Goal: Task Accomplishment & Management: Complete application form

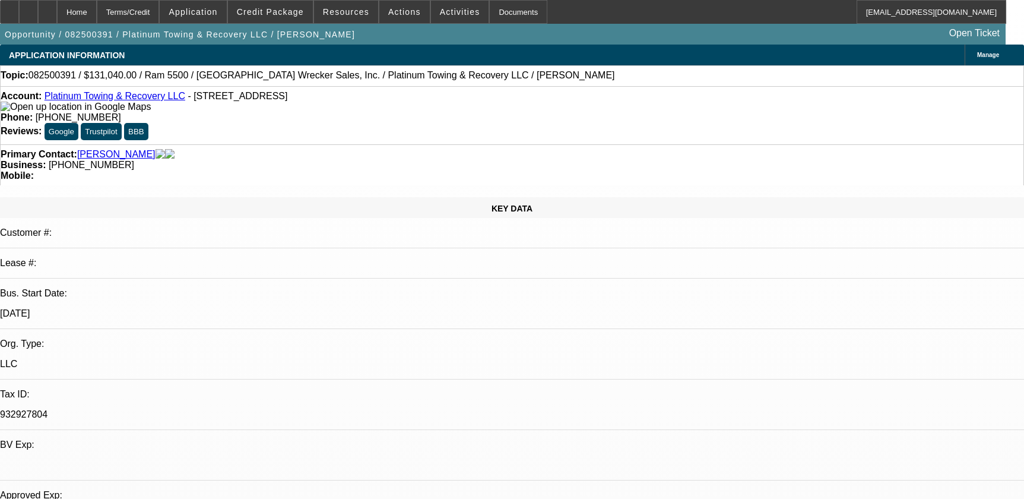
select select "0.1"
select select "0"
select select "2"
select select "0"
select select "6"
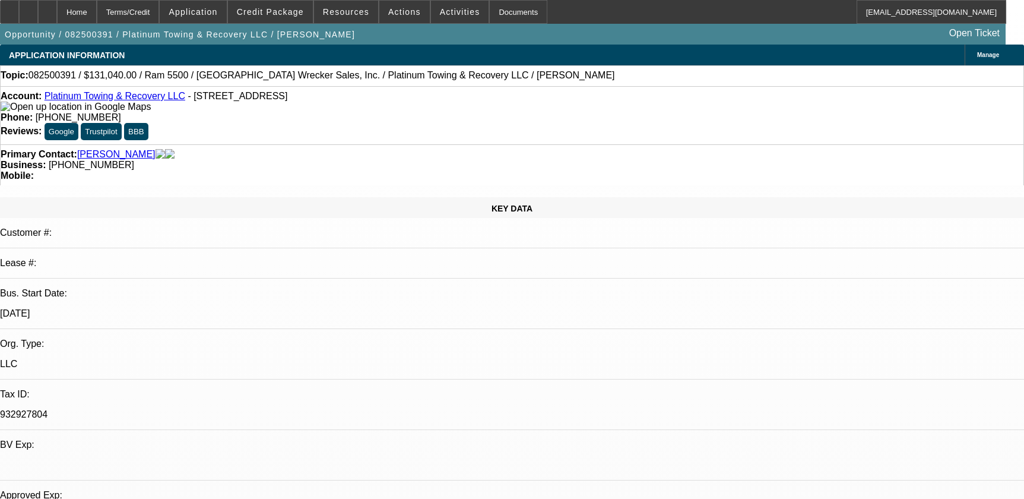
select select "0.1"
select select "0"
select select "2"
select select "0"
select select "6"
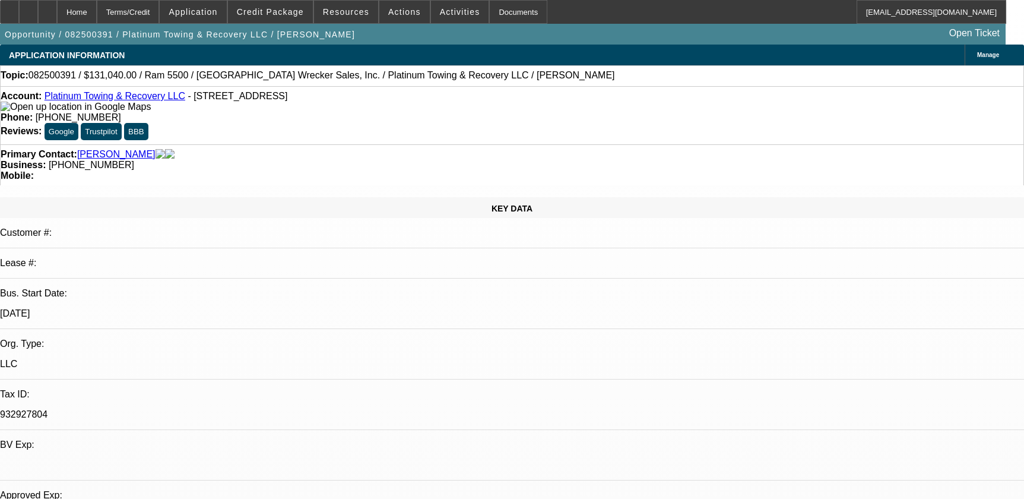
select select "0"
select select "2"
select select "0"
select select "6"
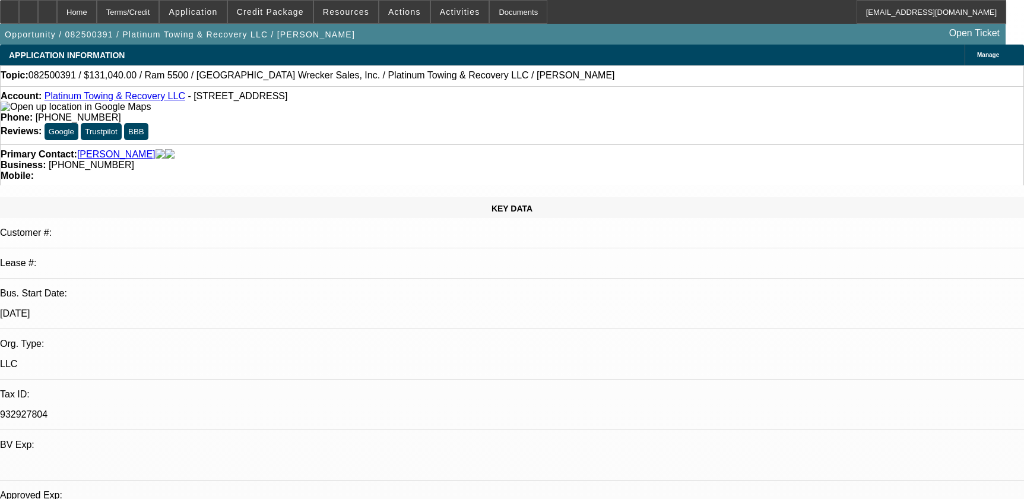
select select "0"
select select "2"
select select "0"
select select "6"
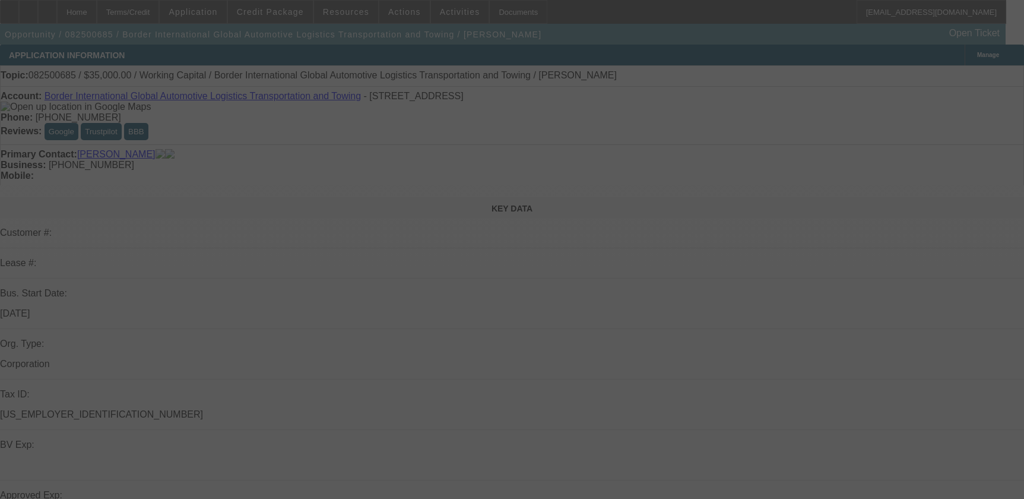
scroll to position [46, 0]
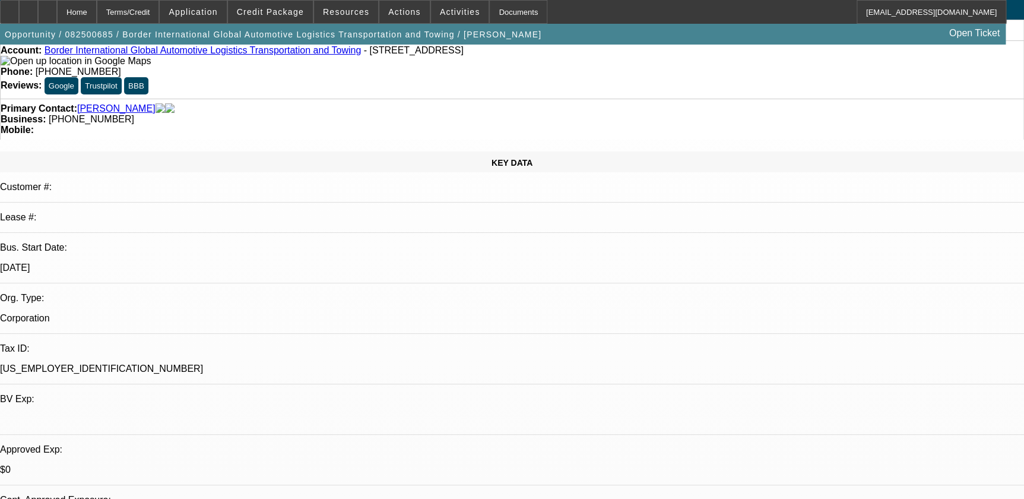
select select "0"
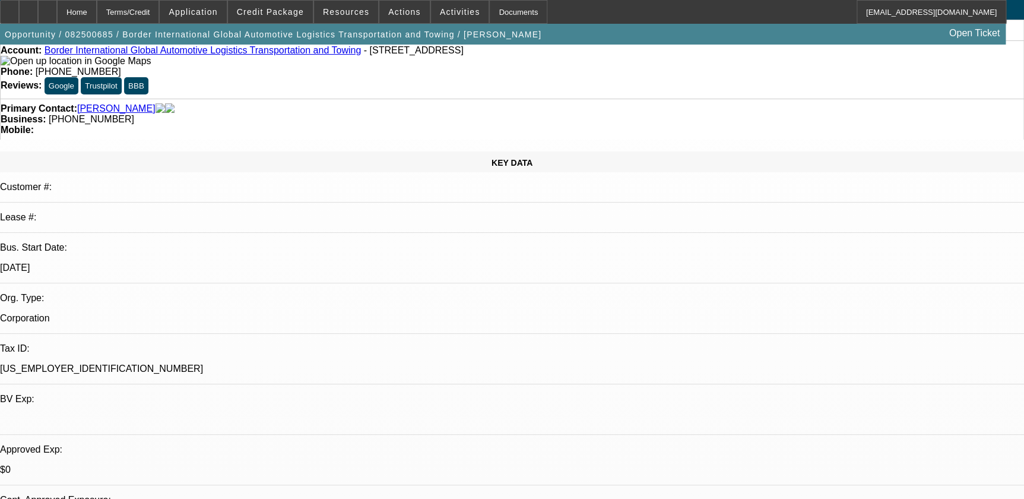
select select "0"
select select "1"
select select "2"
select select "6"
select select "1"
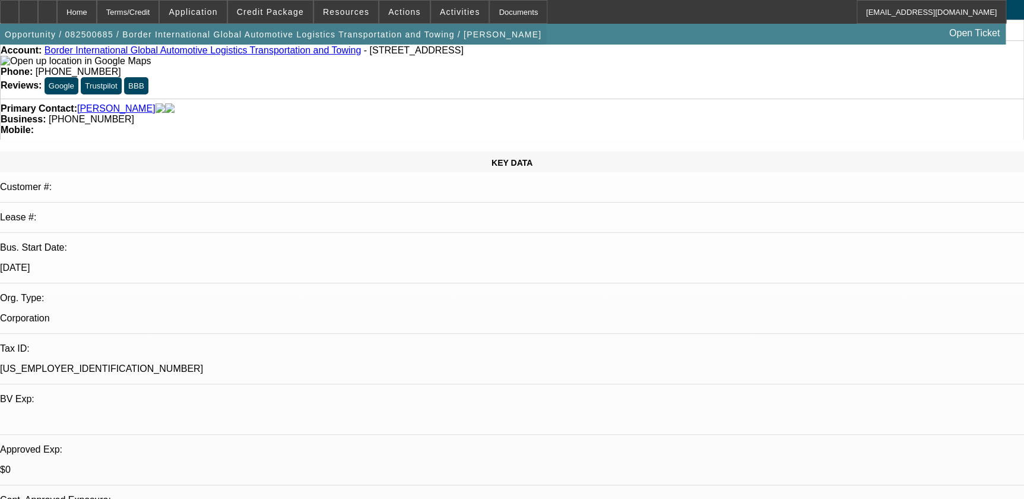
select select "2"
select select "6"
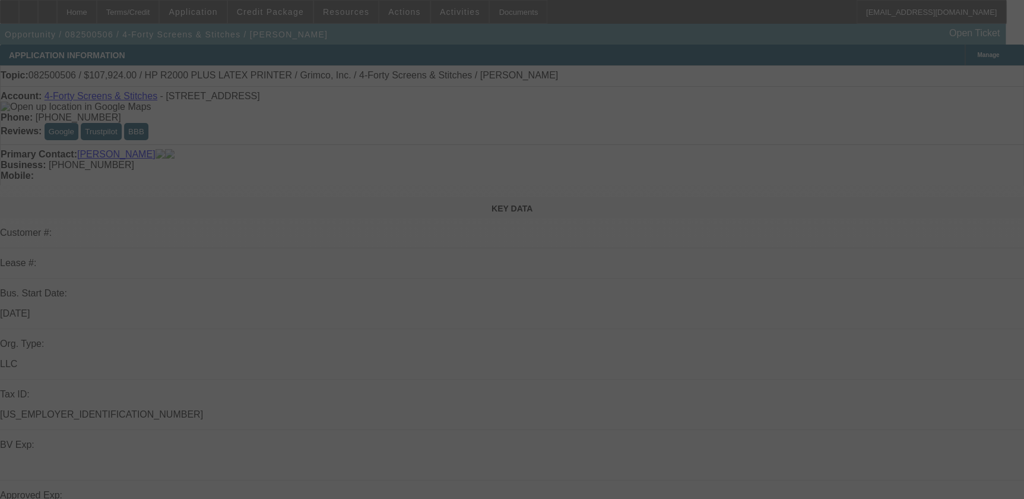
scroll to position [107, 0]
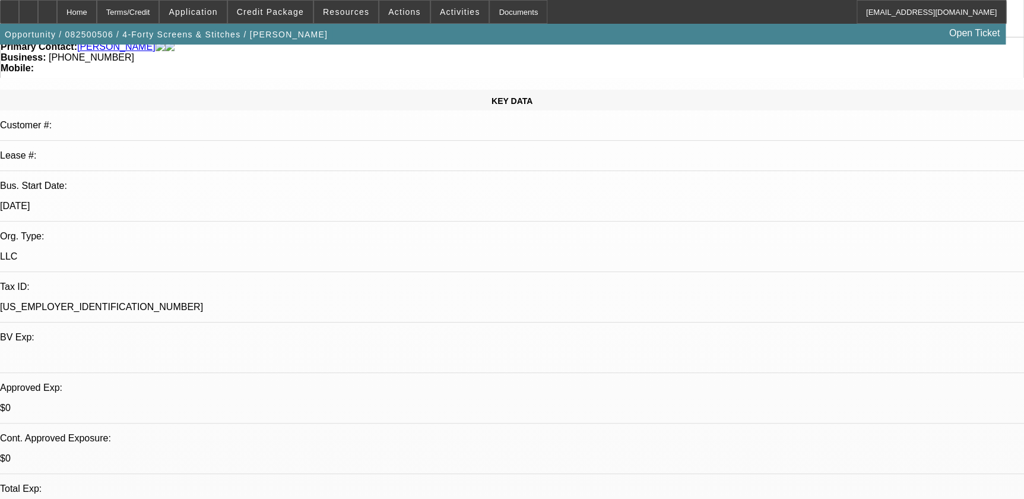
select select "0"
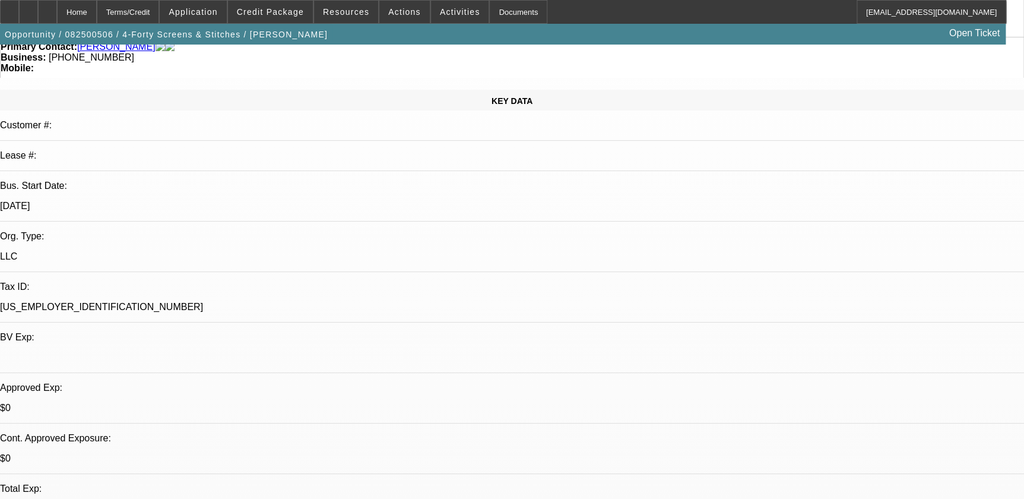
select select "0.1"
select select "0"
select select "0.1"
select select "1"
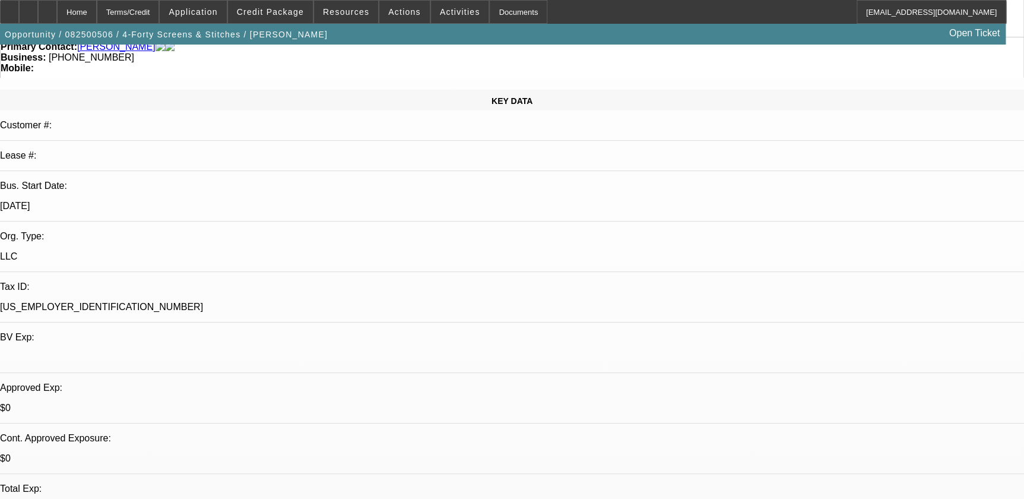
select select "1"
select select "6"
select select "1"
select select "4"
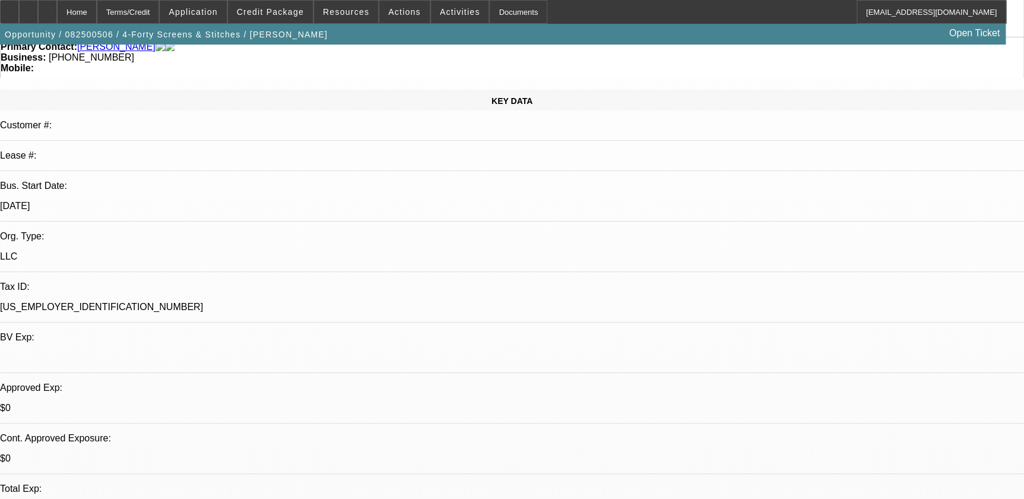
select select "1"
select select "4"
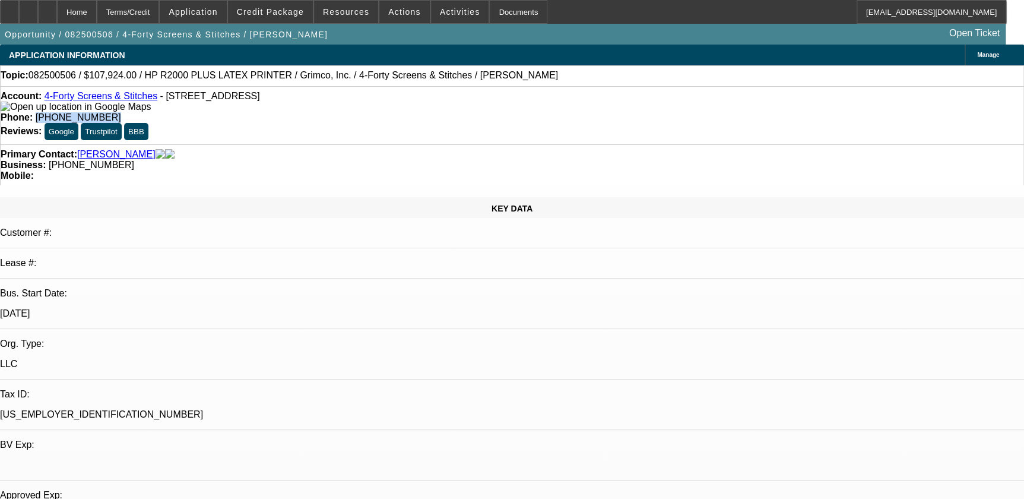
drag, startPoint x: 378, startPoint y: 95, endPoint x: 422, endPoint y: 92, distance: 44.6
click at [429, 92] on div "Account: 4-Forty Screens & Stitches - 169 Highway 1207, Deville, LA 71328 Phone…" at bounding box center [512, 115] width 1024 height 58
drag, startPoint x: 422, startPoint y: 92, endPoint x: 410, endPoint y: 96, distance: 12.4
copy span "(318) 447-6887"
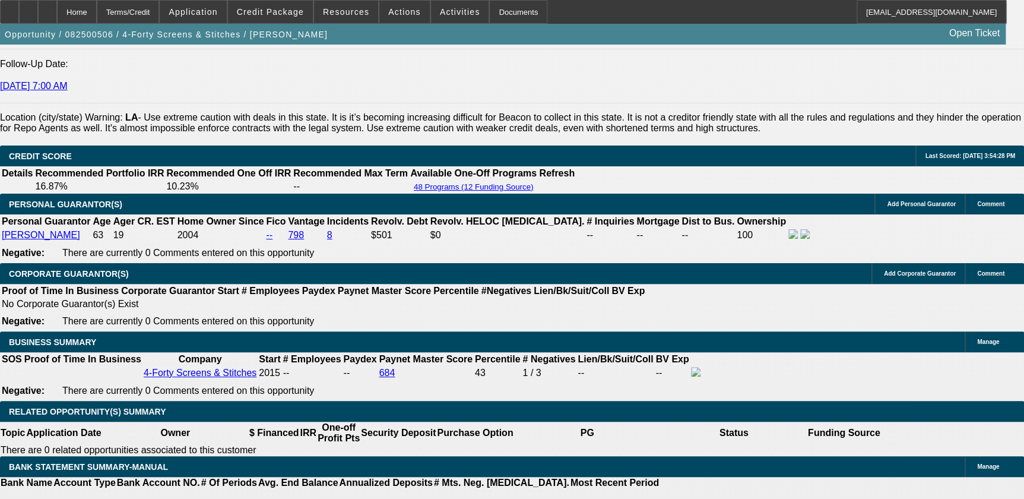
scroll to position [1565, 0]
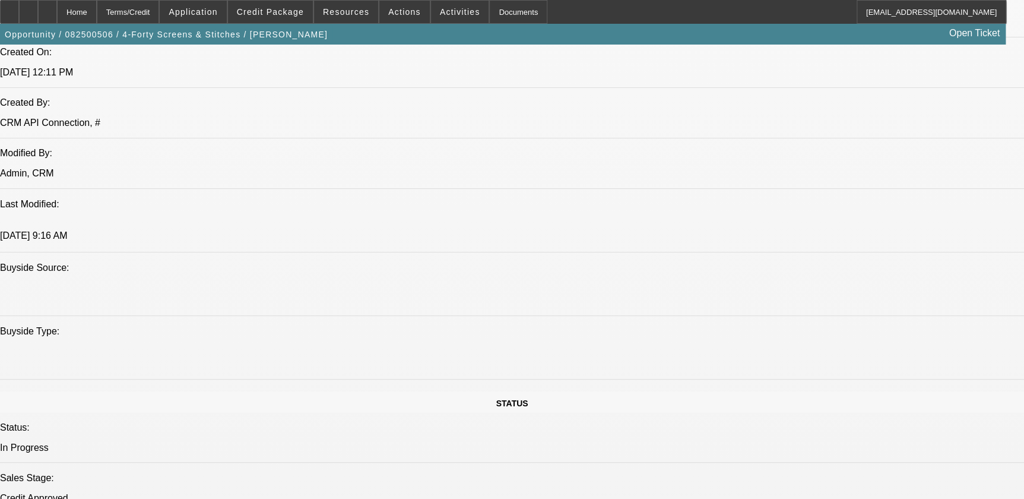
scroll to position [1097, 0]
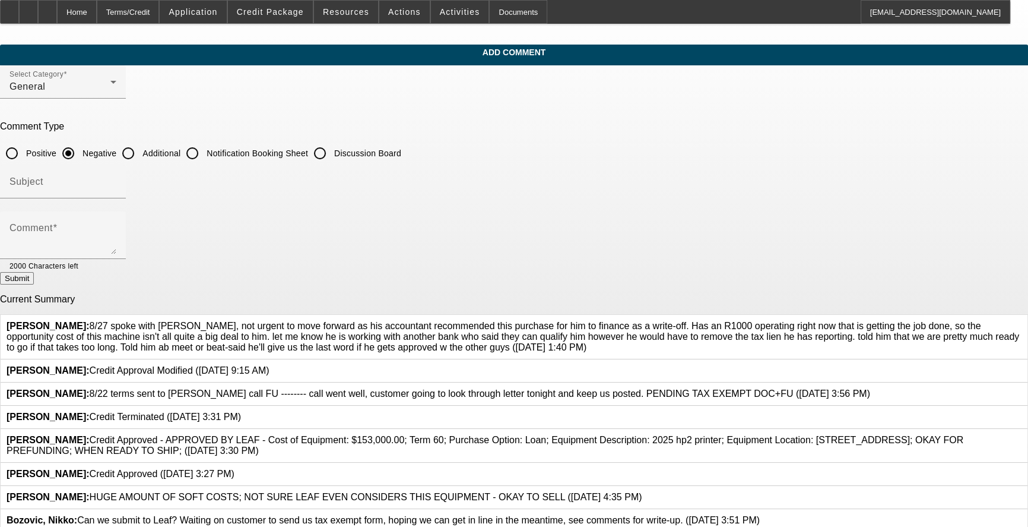
click at [143, 156] on div at bounding box center [128, 153] width 29 height 29
radio input "false"
radio input "true"
click at [116, 179] on input "Subject" at bounding box center [63, 186] width 107 height 14
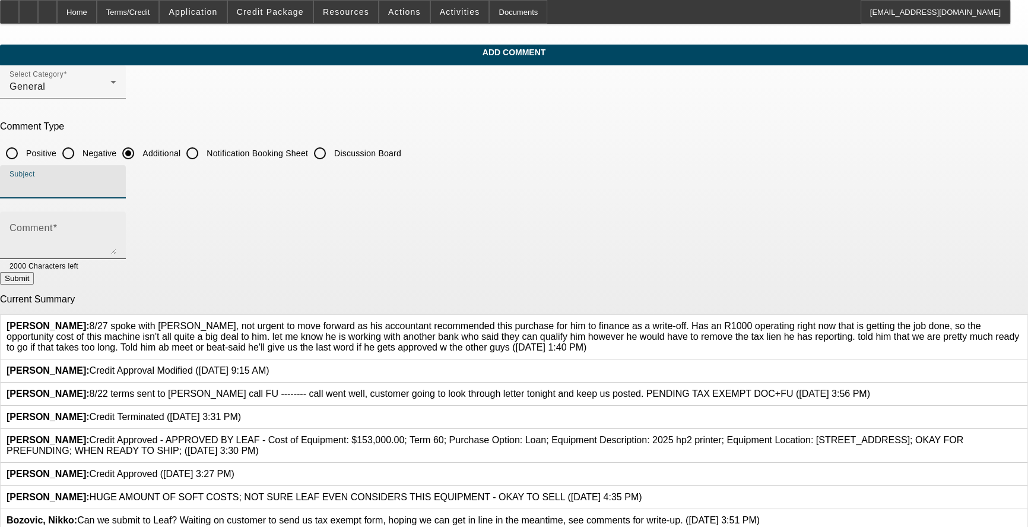
click at [116, 235] on textarea "Comment" at bounding box center [63, 240] width 107 height 29
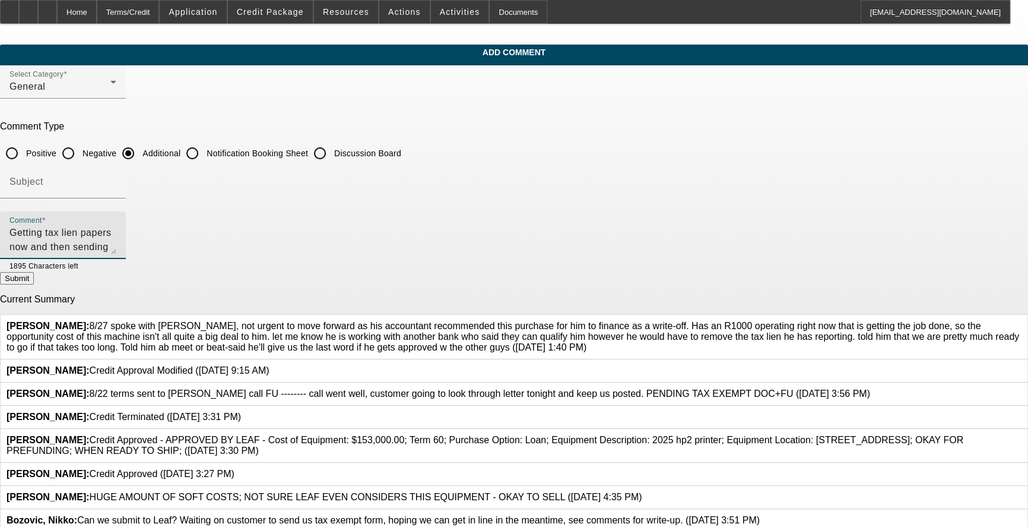
type textarea "Getting tax lien papers now and then sending it over to bank to get their appro…"
click at [34, 283] on button "Submit" at bounding box center [17, 278] width 34 height 12
radio input "true"
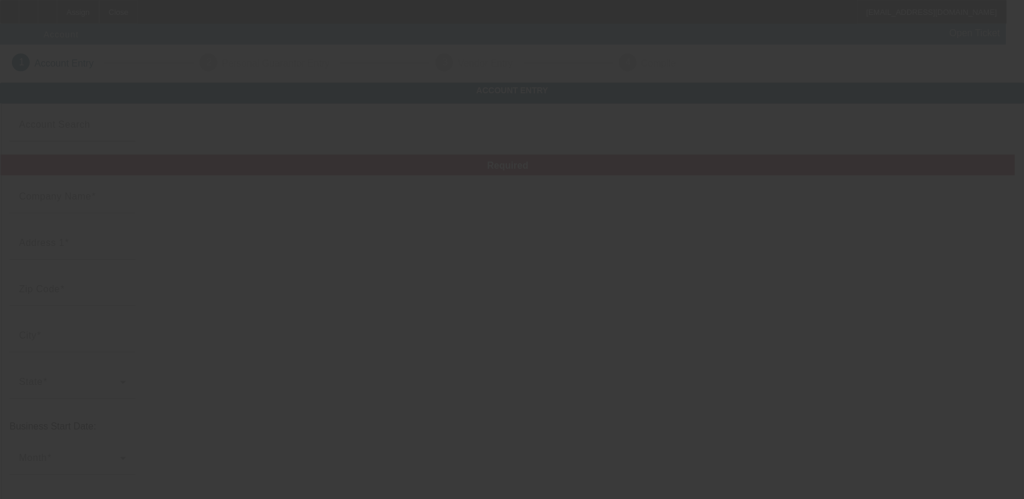
type input "Wild Oak Tree Service LLC"
type input "207 Grey Stone"
type input "78065"
type input "[PERSON_NAME]"
type input "[PHONE_NUMBER]"
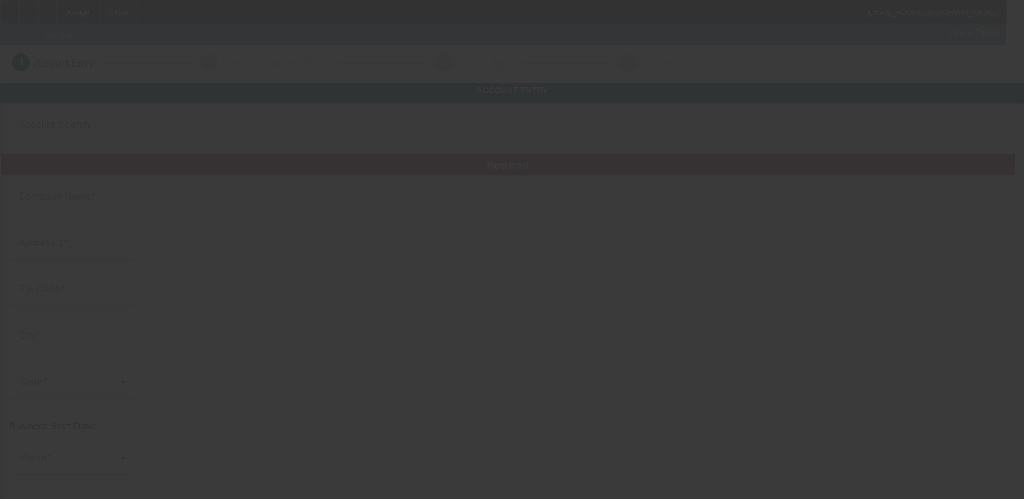
type input "[EMAIL_ADDRESS][DOMAIN_NAME]"
type input "Atascosa"
type input "822967950"
type input "[URL][DOMAIN_NAME]"
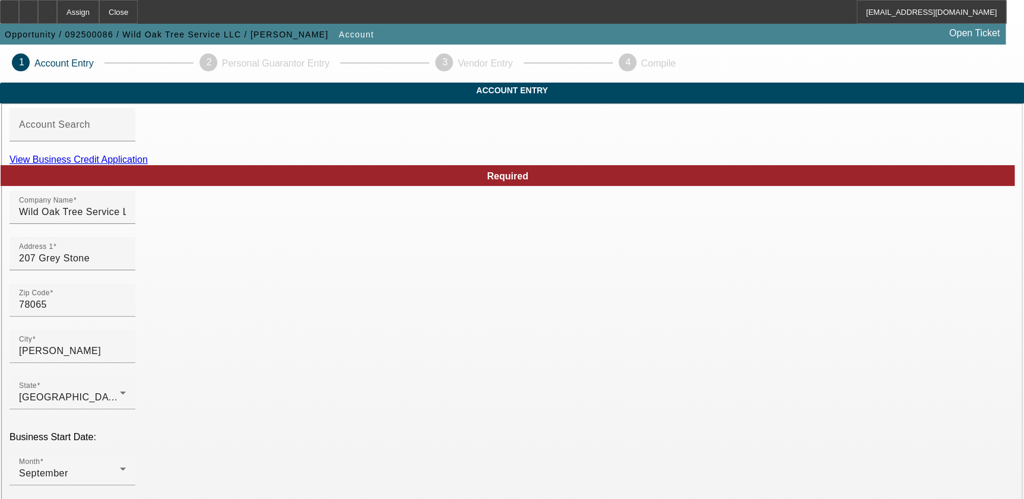
click at [148, 164] on link "View Business Credit Application" at bounding box center [79, 159] width 138 height 10
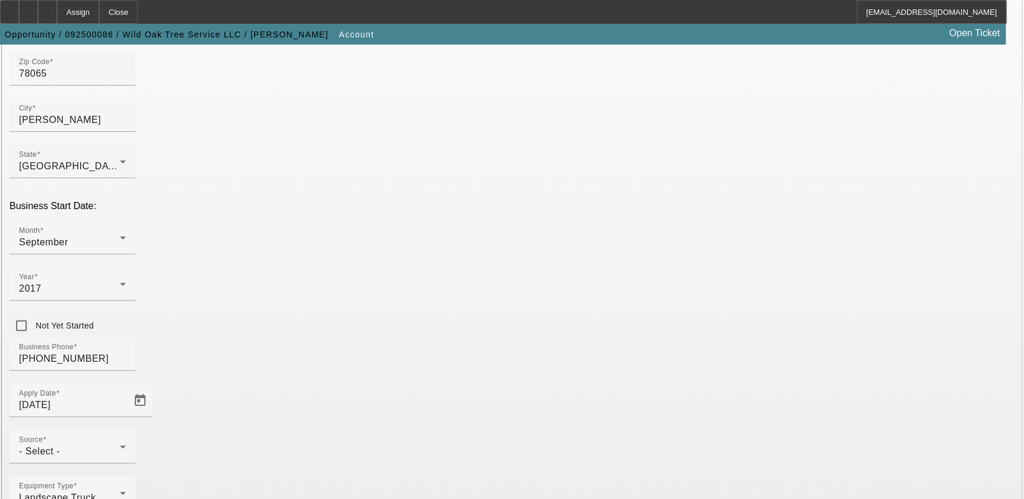
scroll to position [256, 0]
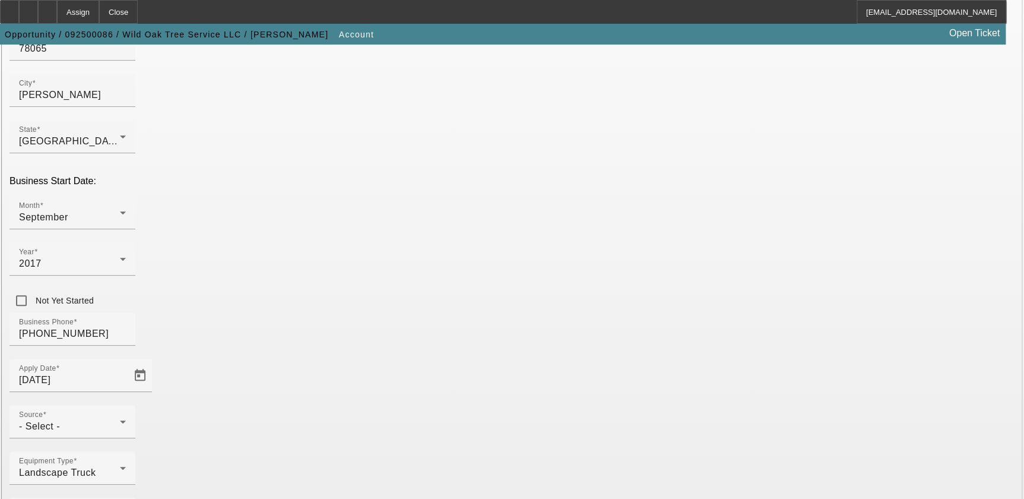
click at [120, 419] on div "- Select -" at bounding box center [69, 426] width 101 height 14
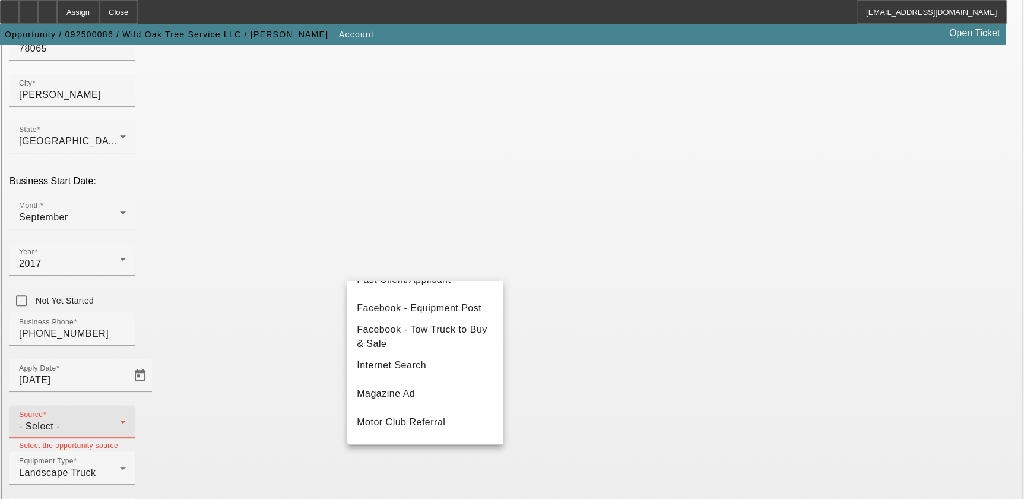
scroll to position [324, 0]
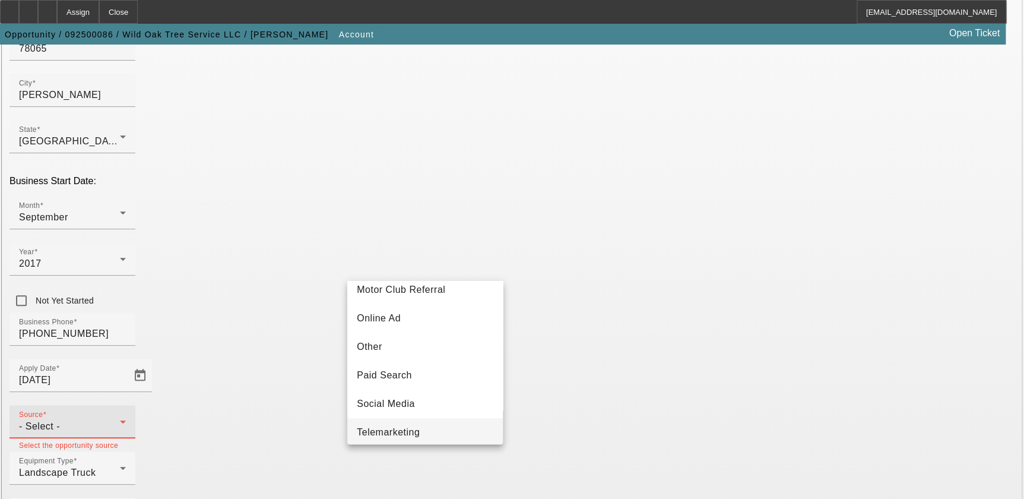
click at [433, 430] on mat-option "Telemarketing" at bounding box center [425, 432] width 156 height 29
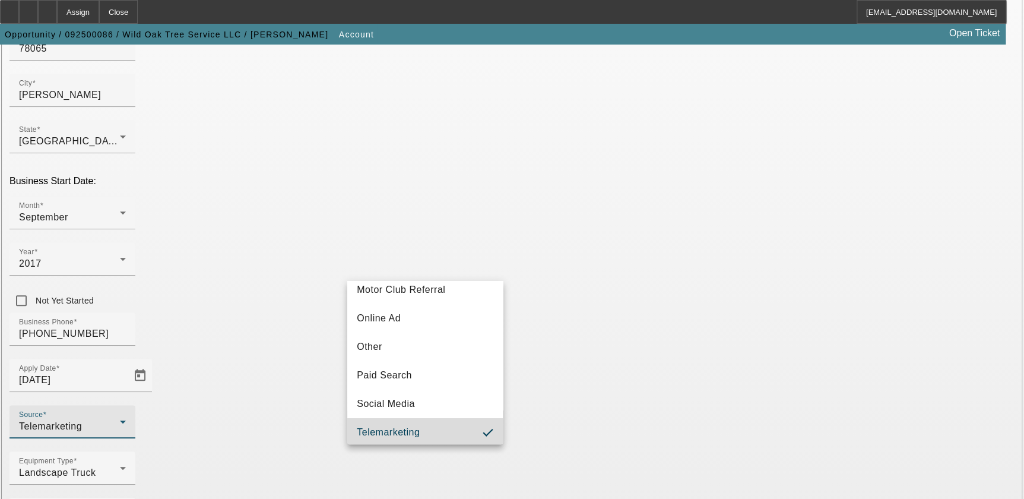
scroll to position [0, 0]
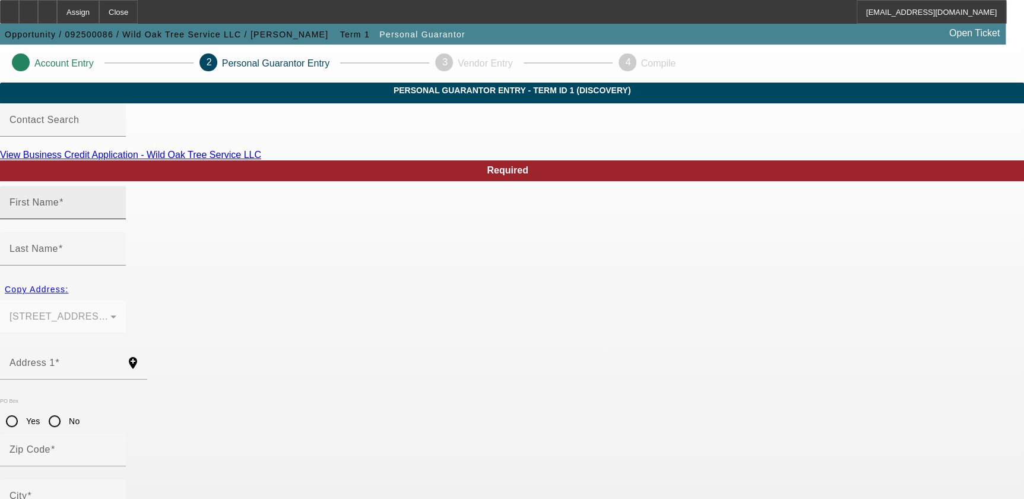
type input "Michael"
type input "Ruiz"
type input "207 Grey Stone"
radio input "true"
type input "78065"
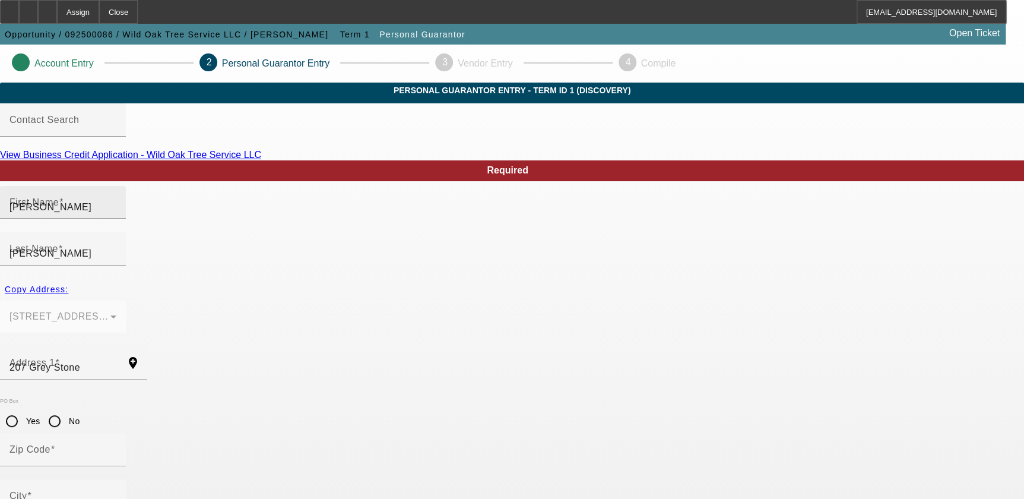
type input "Poteet"
type input "[PHONE_NUMBER]"
type input "100"
type input "460-99-2696"
type input "wildoaktrees@gmail.com"
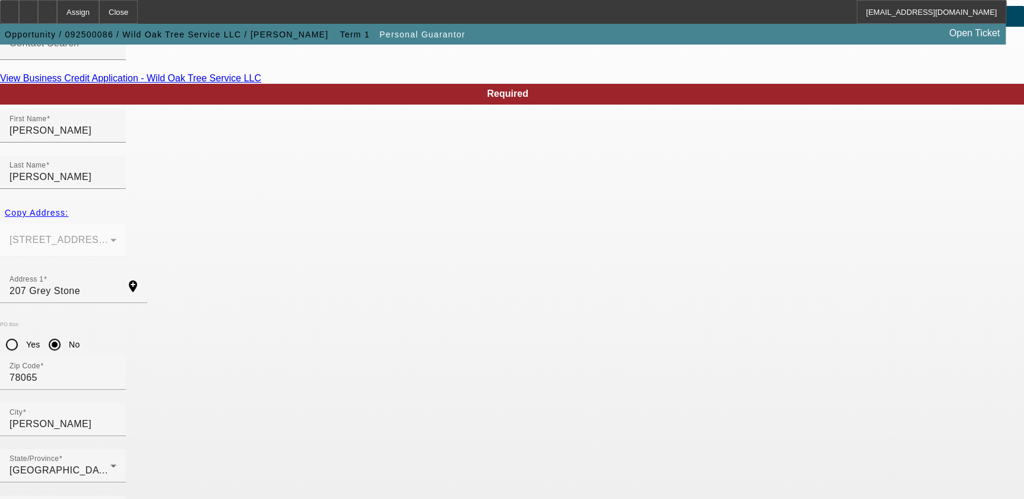
scroll to position [78, 0]
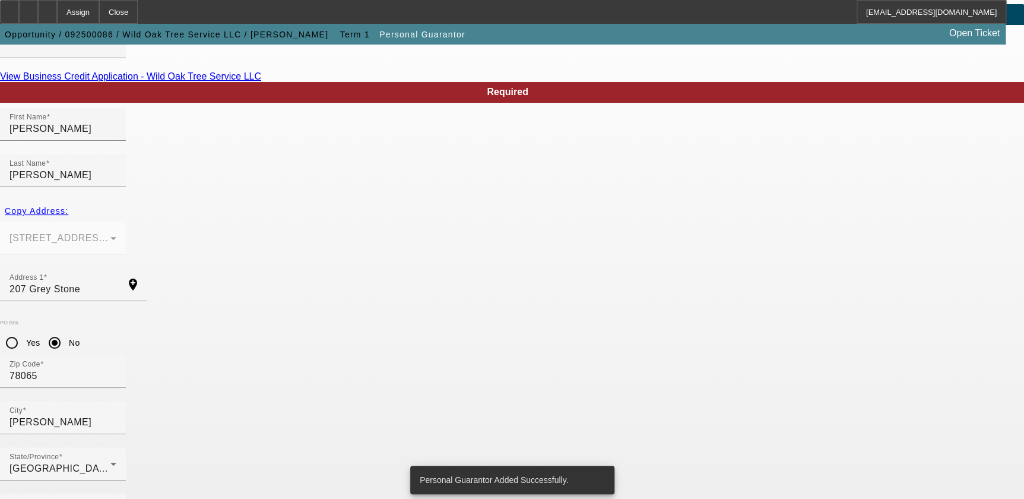
scroll to position [0, 0]
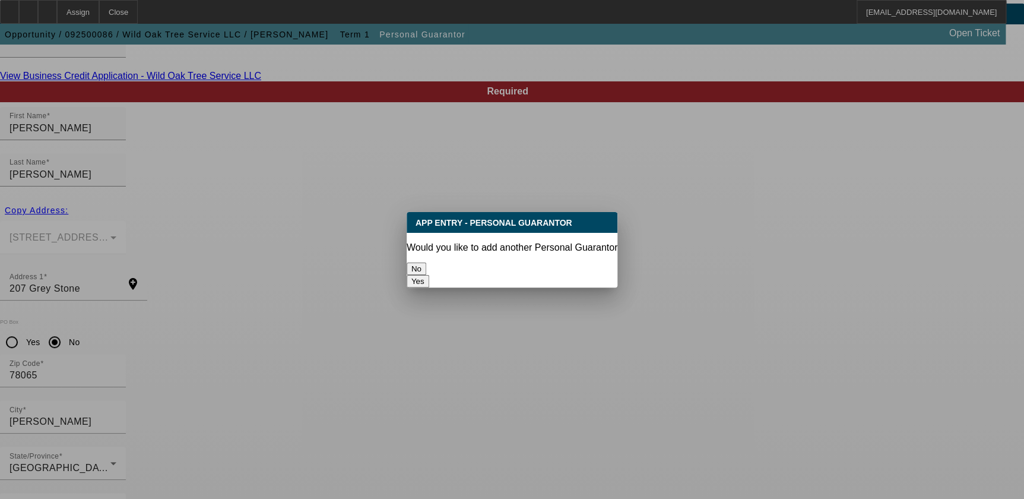
click at [426, 264] on button "No" at bounding box center [417, 268] width 20 height 12
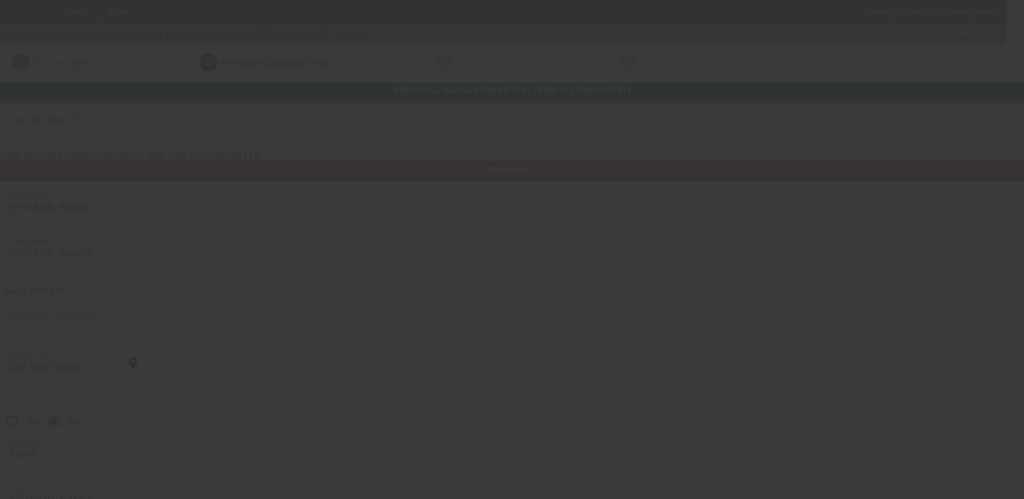
scroll to position [78, 0]
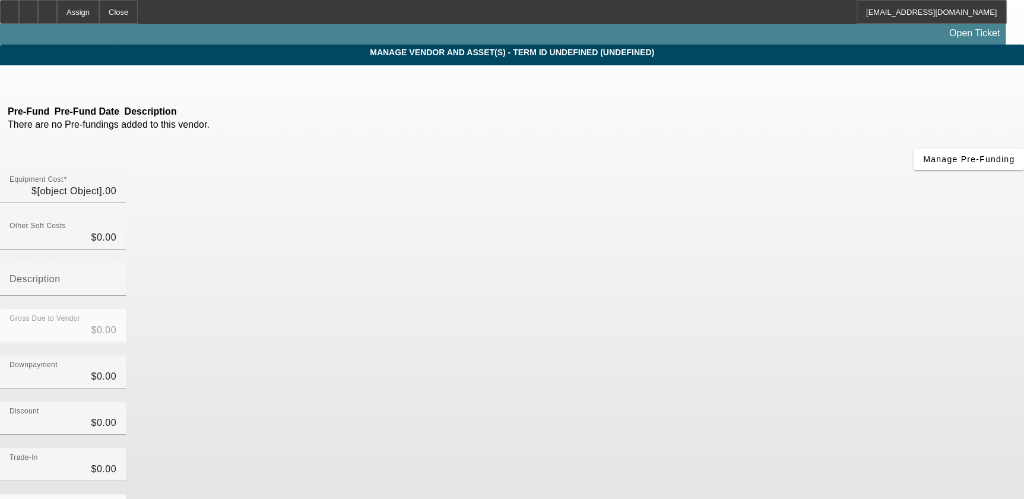
type input "$70,000.00"
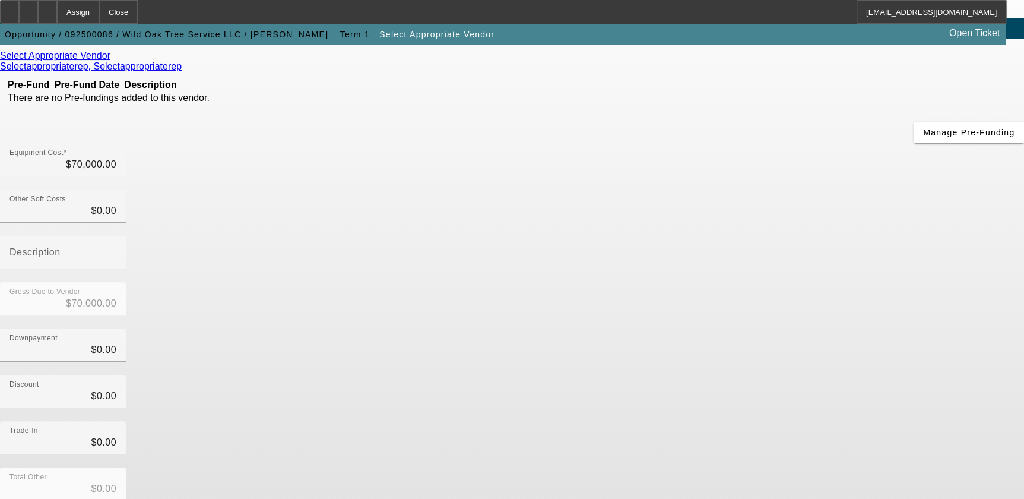
scroll to position [104, 0]
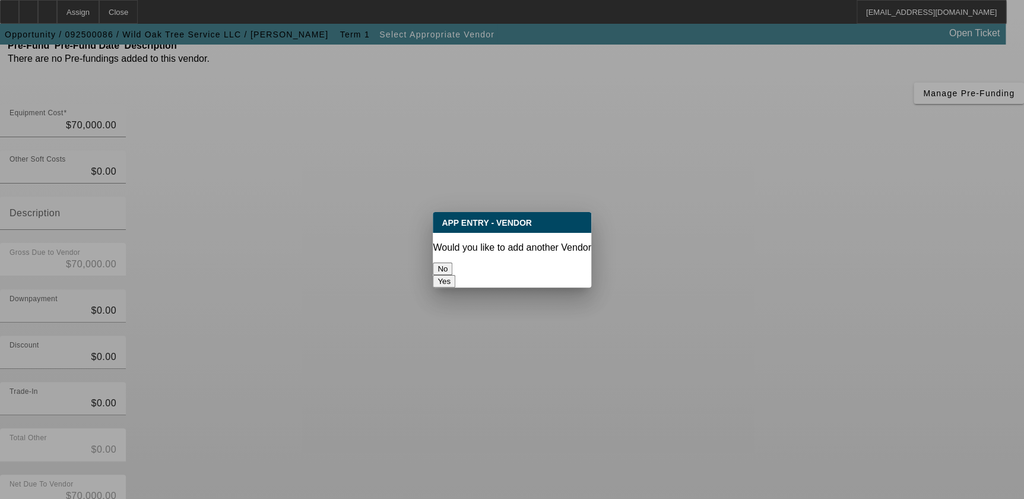
click at [452, 265] on button "No" at bounding box center [443, 268] width 20 height 12
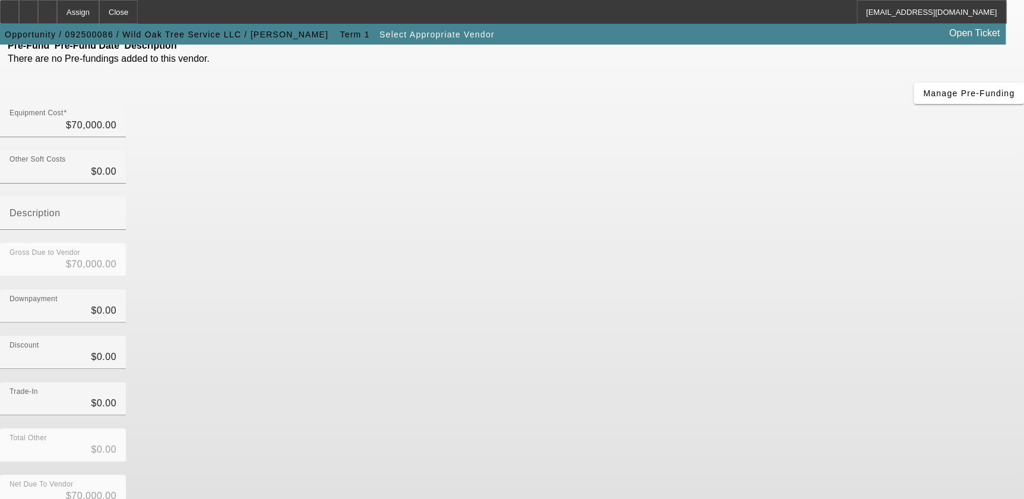
scroll to position [104, 0]
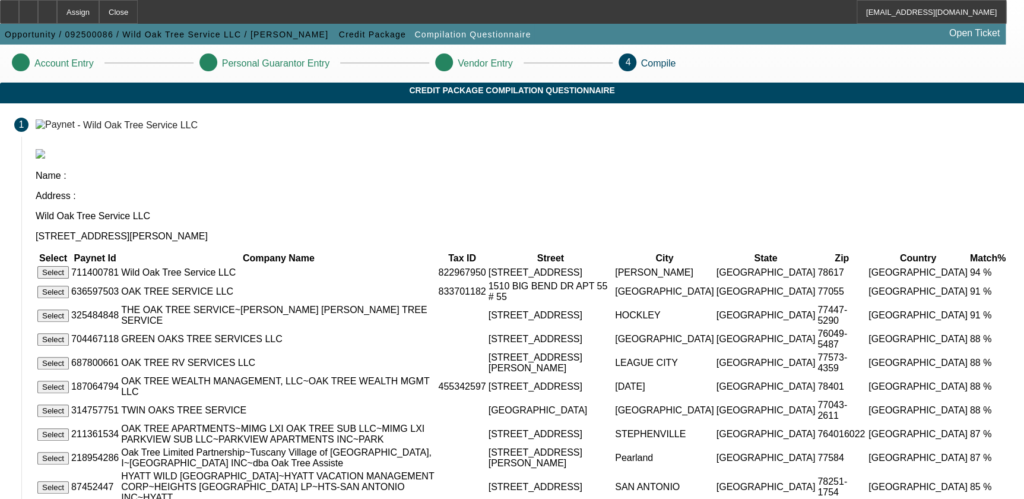
click at [69, 266] on button "Select" at bounding box center [52, 272] width 31 height 12
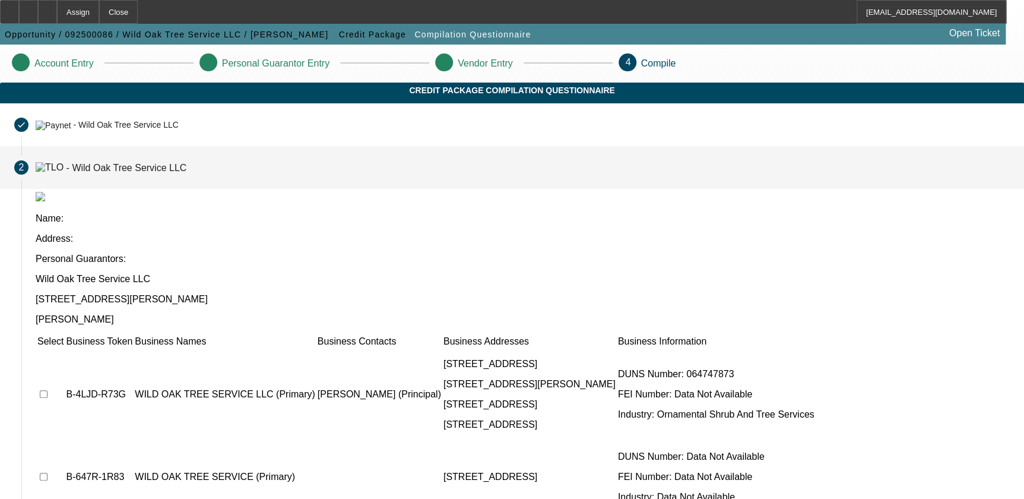
scroll to position [138, 0]
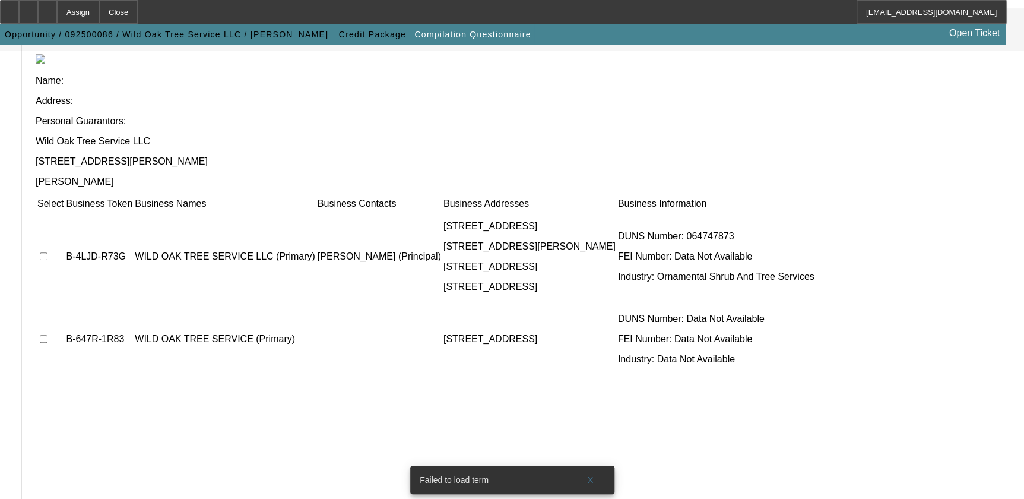
click at [64, 211] on td at bounding box center [50, 256] width 27 height 91
click at [48, 252] on input "checkbox" at bounding box center [44, 256] width 8 height 8
checkbox input "true"
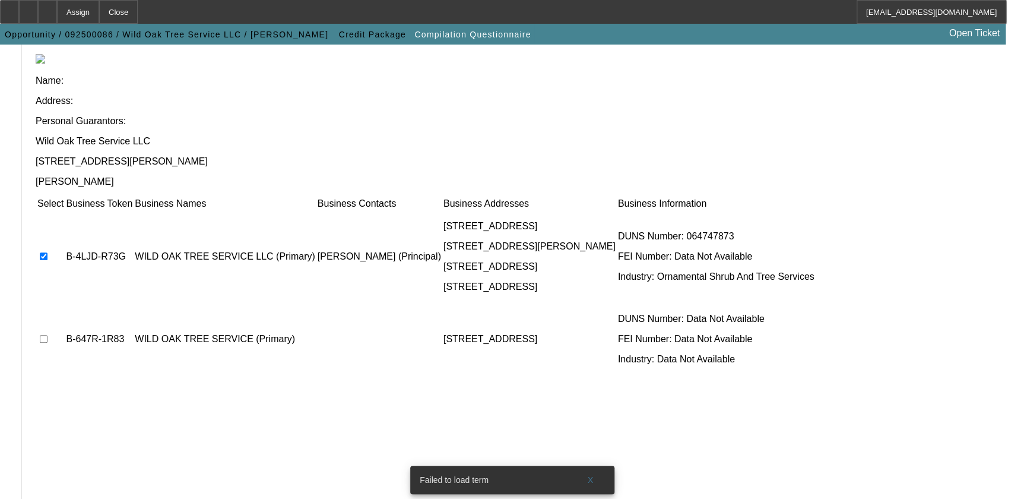
drag, startPoint x: 583, startPoint y: 470, endPoint x: 649, endPoint y: 450, distance: 69.3
click at [583, 470] on span at bounding box center [591, 480] width 38 height 29
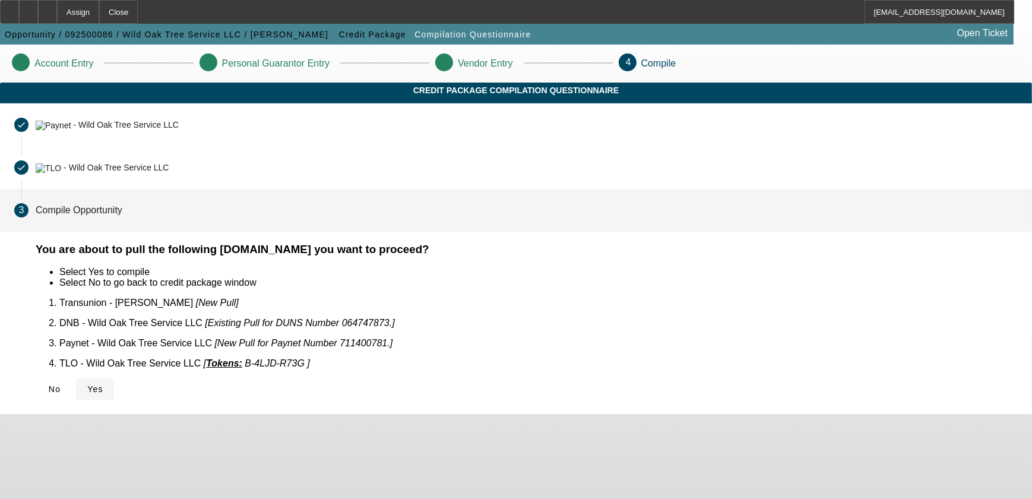
click at [103, 384] on span "Yes" at bounding box center [95, 389] width 16 height 10
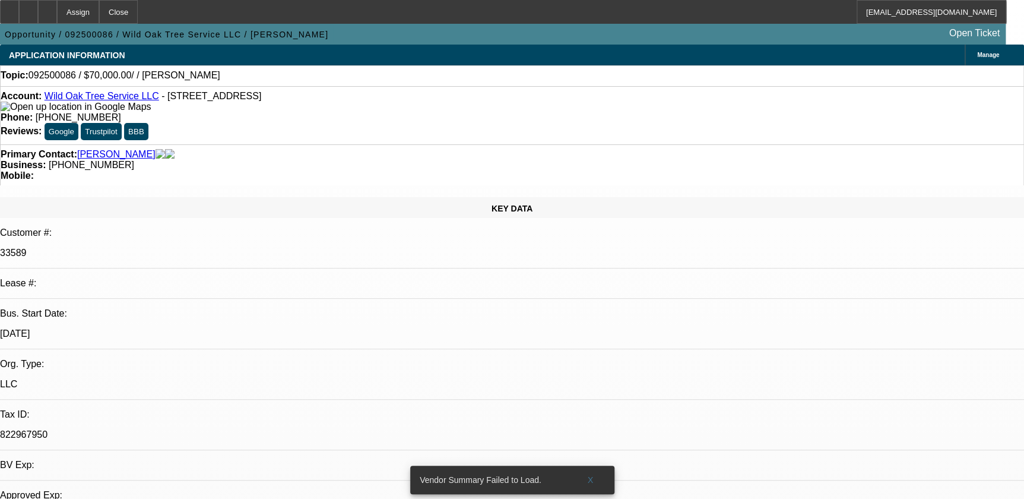
select select "0"
select select "2"
select select "0.1"
select select "4"
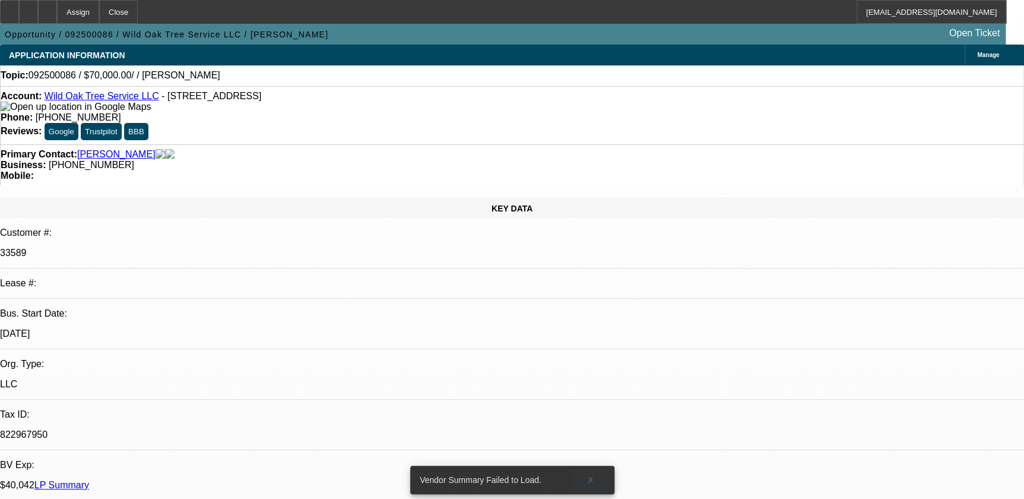
click at [588, 475] on span "X" at bounding box center [590, 480] width 7 height 10
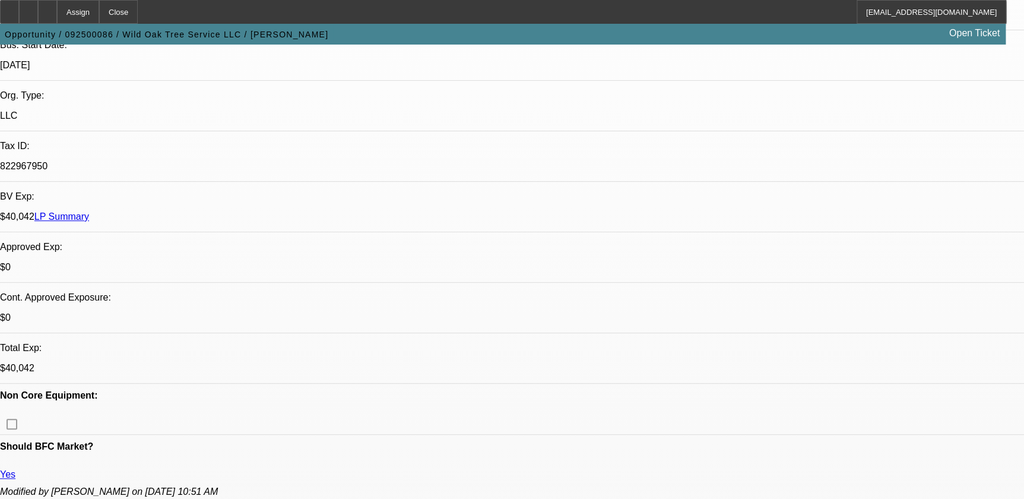
scroll to position [270, 0]
click at [57, 17] on div at bounding box center [47, 12] width 19 height 24
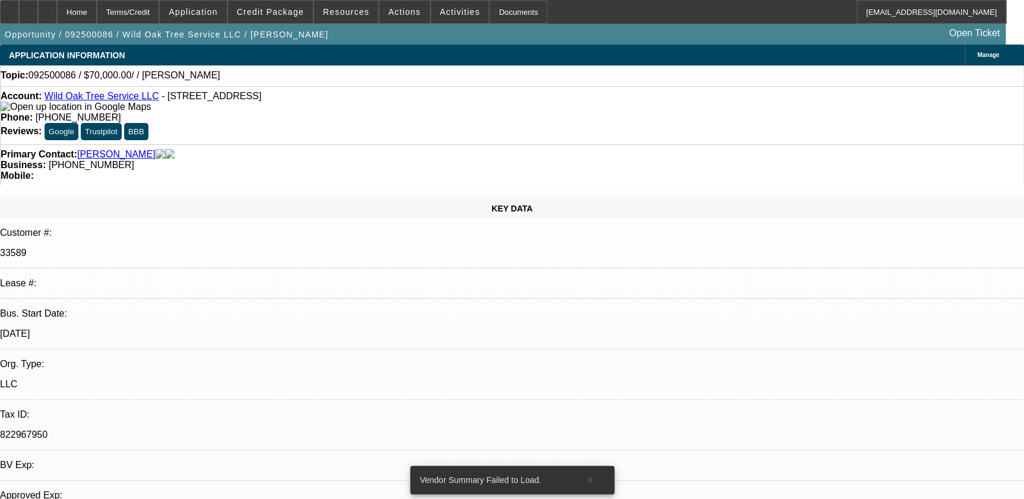
select select "0"
select select "2"
select select "0.1"
select select "1"
select select "2"
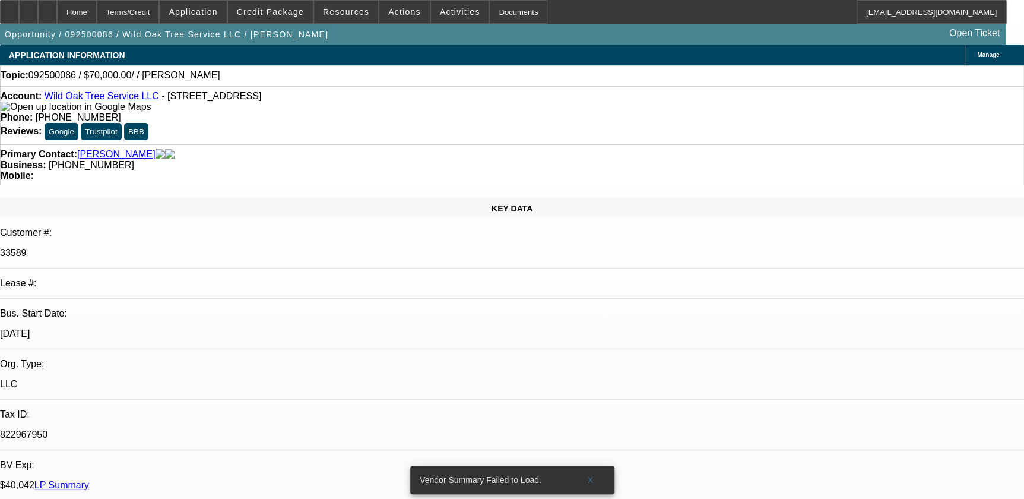
select select "4"
click at [591, 475] on span "X" at bounding box center [590, 480] width 7 height 10
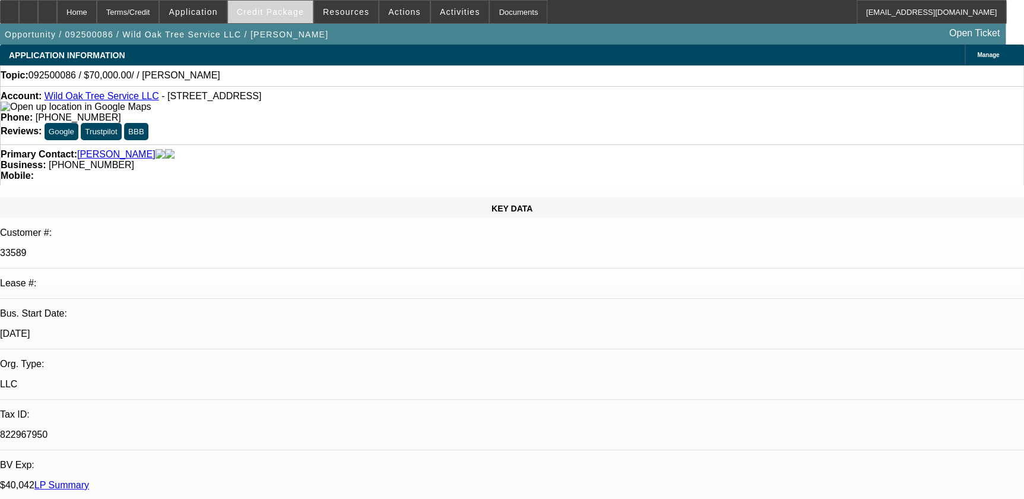
click at [296, 20] on span at bounding box center [270, 12] width 85 height 29
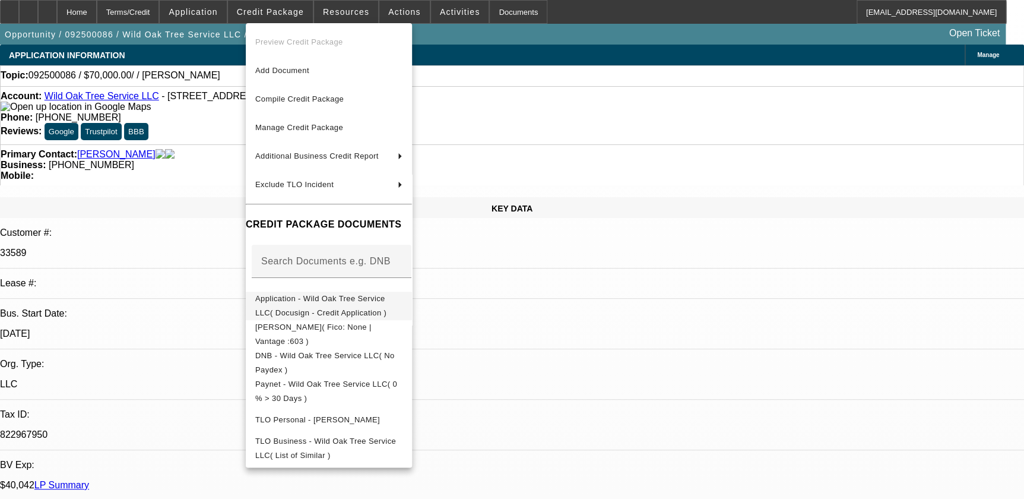
click at [362, 302] on span "Application - Wild Oak Tree Service LLC( Docusign - Credit Application )" at bounding box center [320, 305] width 131 height 23
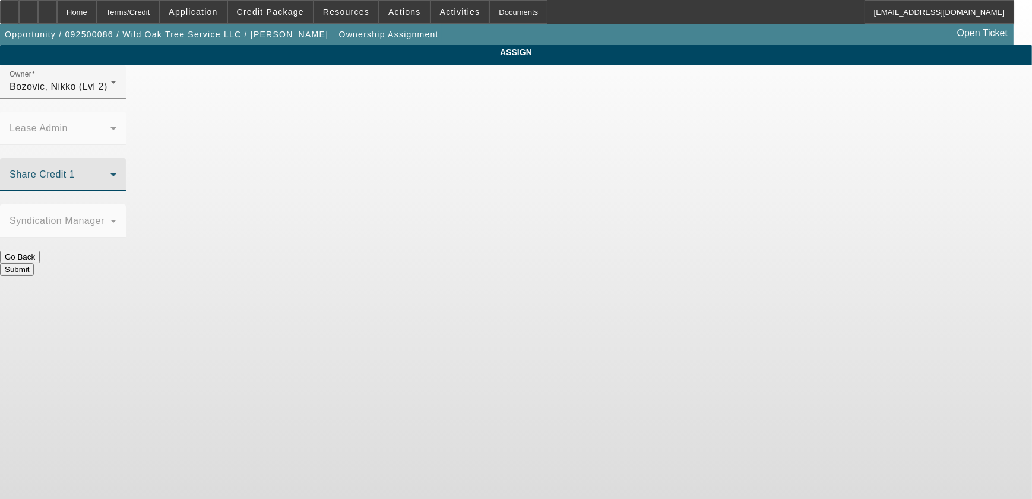
click at [110, 172] on span at bounding box center [60, 179] width 101 height 14
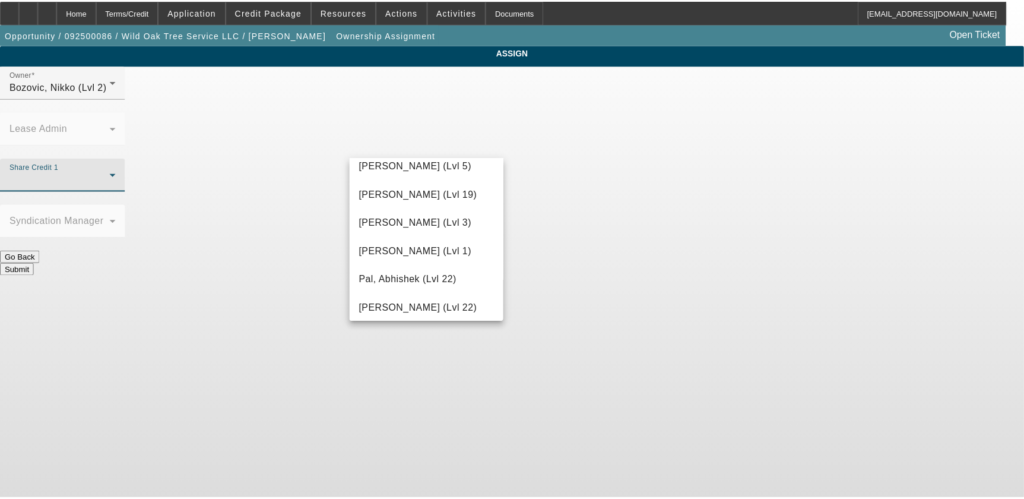
scroll to position [1099, 0]
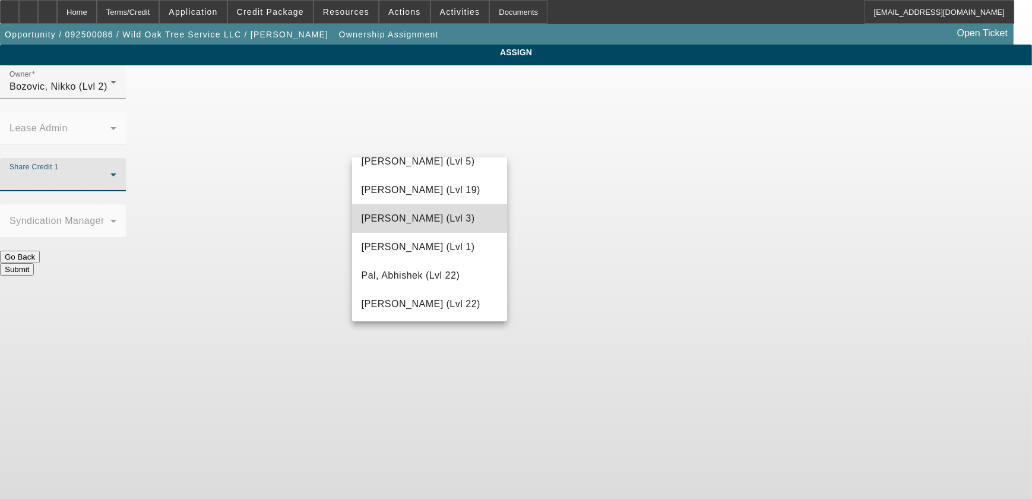
click at [445, 227] on mat-option "Oliva, Nicholas (Lvl 3)" at bounding box center [430, 218] width 156 height 29
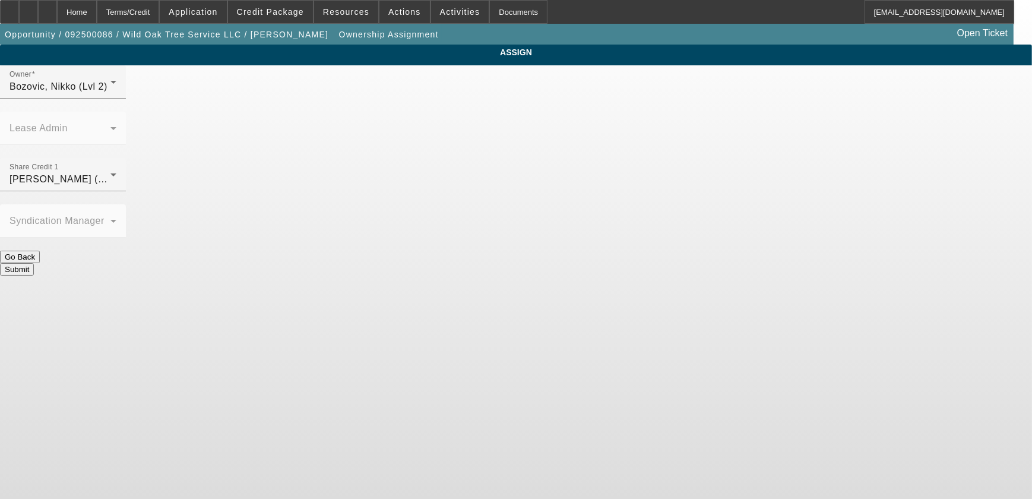
click at [34, 263] on button "Submit" at bounding box center [17, 269] width 34 height 12
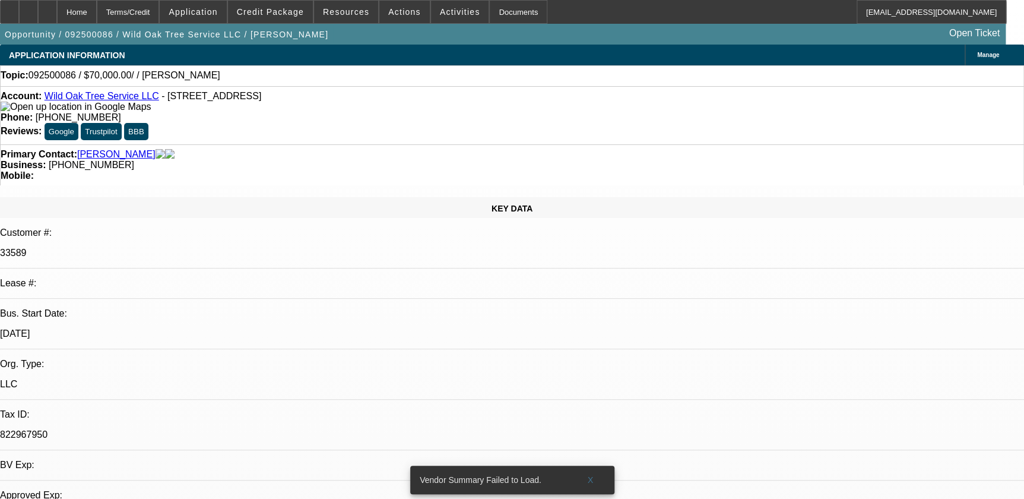
select select "0"
select select "2"
select select "0.1"
select select "4"
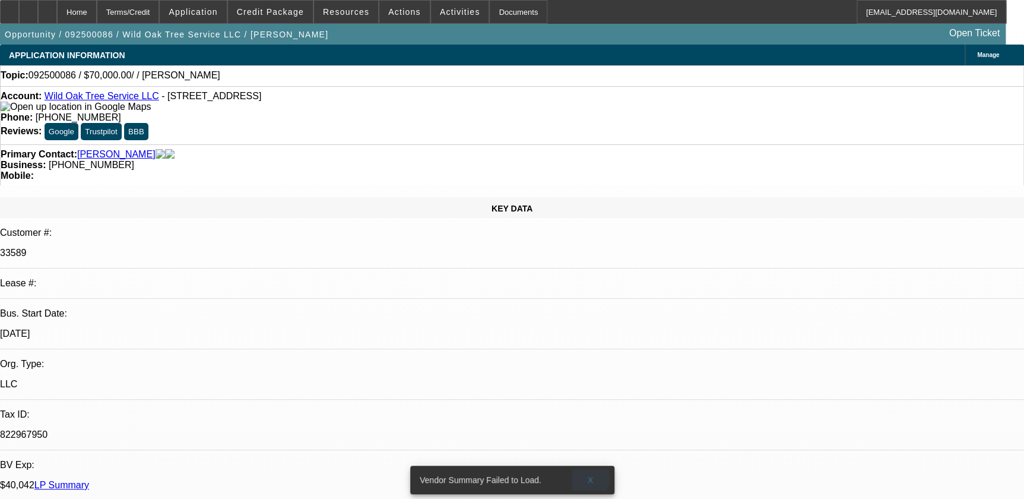
click at [584, 467] on span at bounding box center [591, 480] width 38 height 29
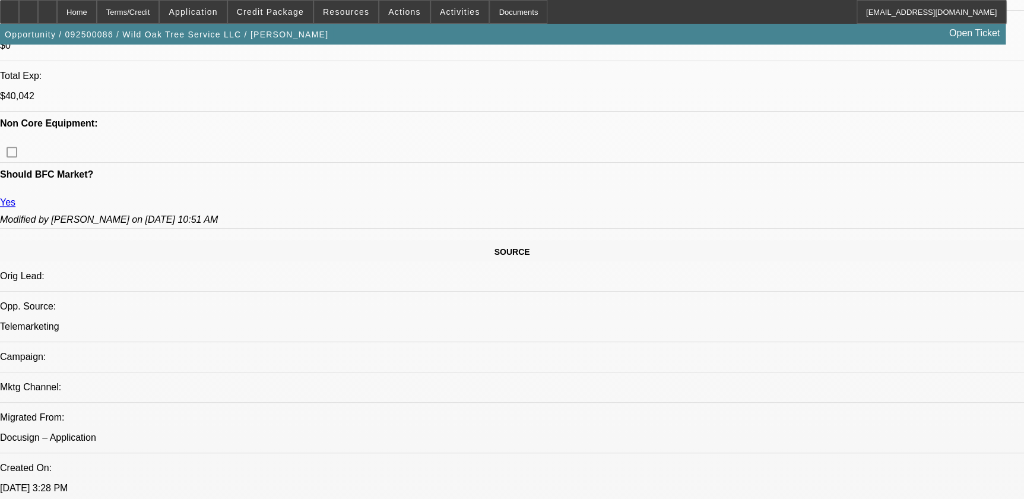
scroll to position [540, 0]
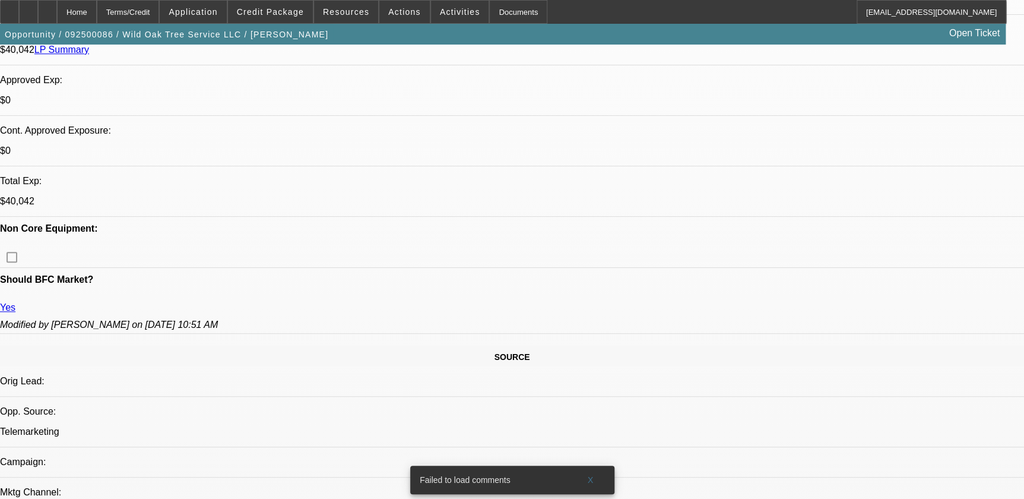
scroll to position [432, 0]
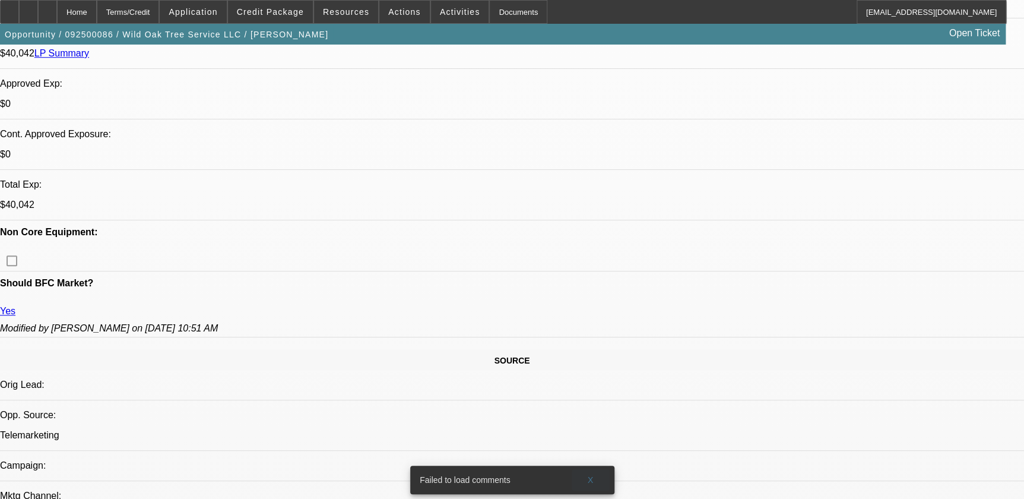
click at [597, 466] on span at bounding box center [591, 480] width 38 height 29
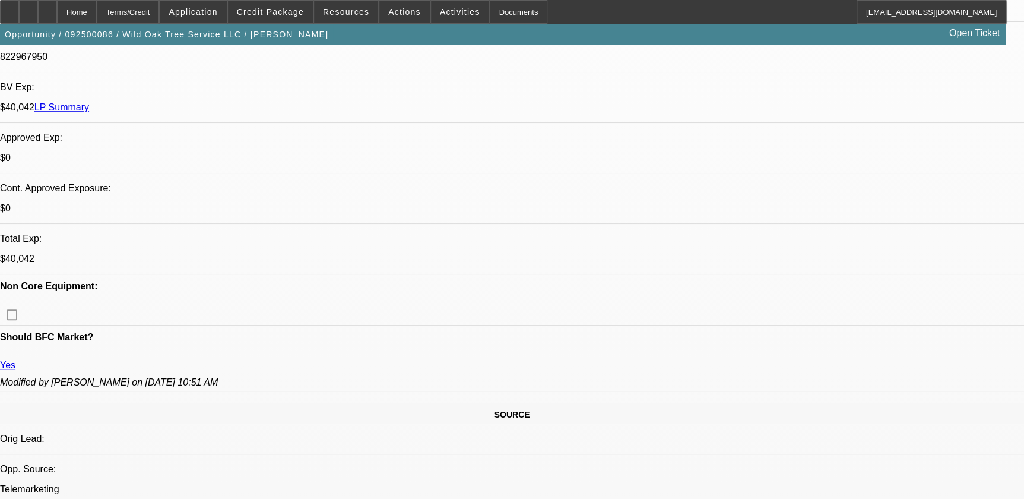
scroll to position [162, 0]
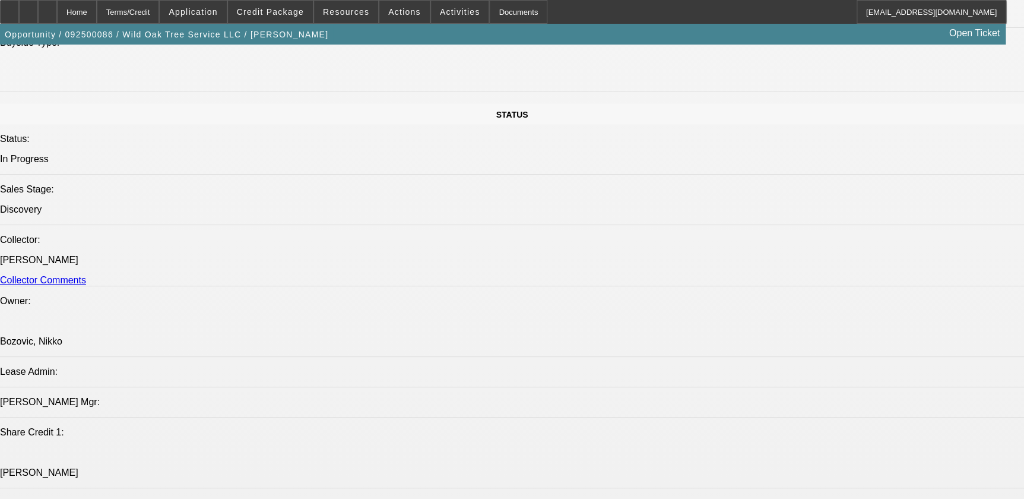
scroll to position [1241, 0]
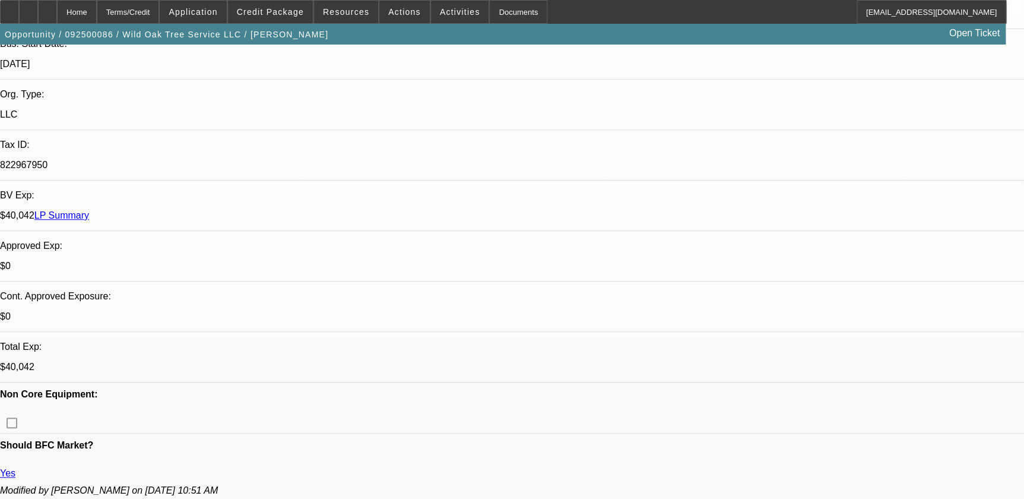
scroll to position [53, 0]
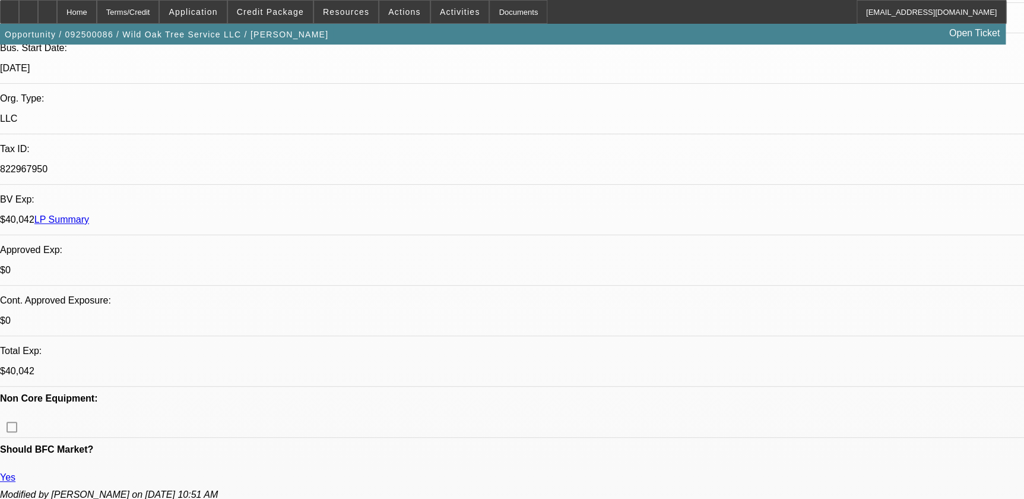
scroll to position [324, 0]
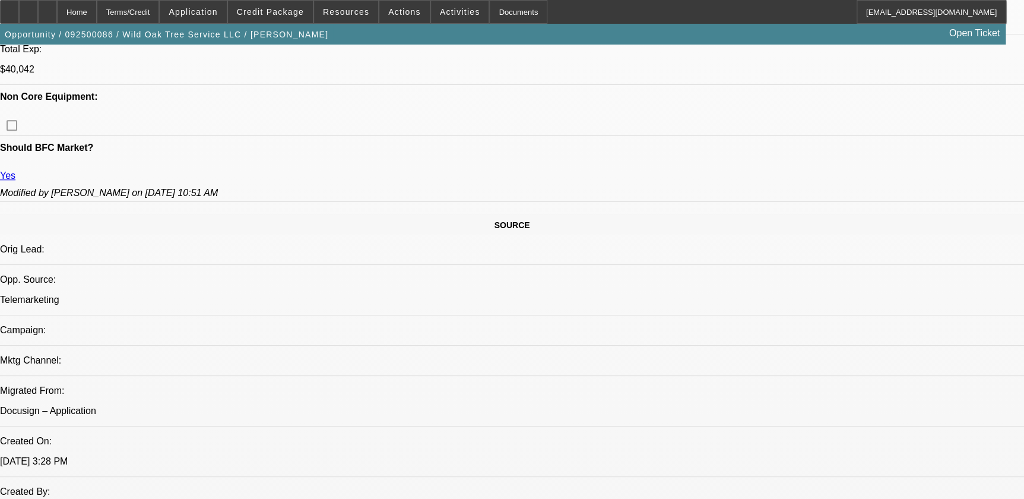
scroll to position [594, 0]
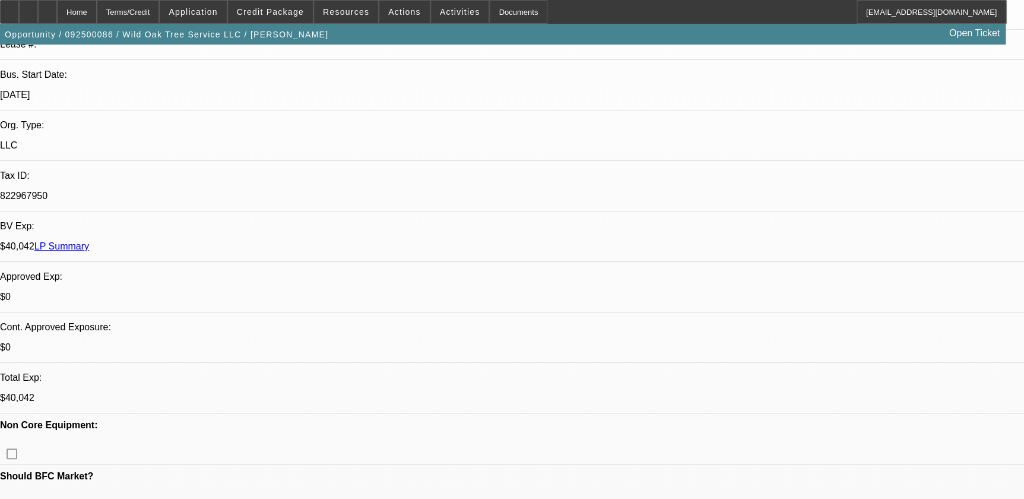
scroll to position [0, 0]
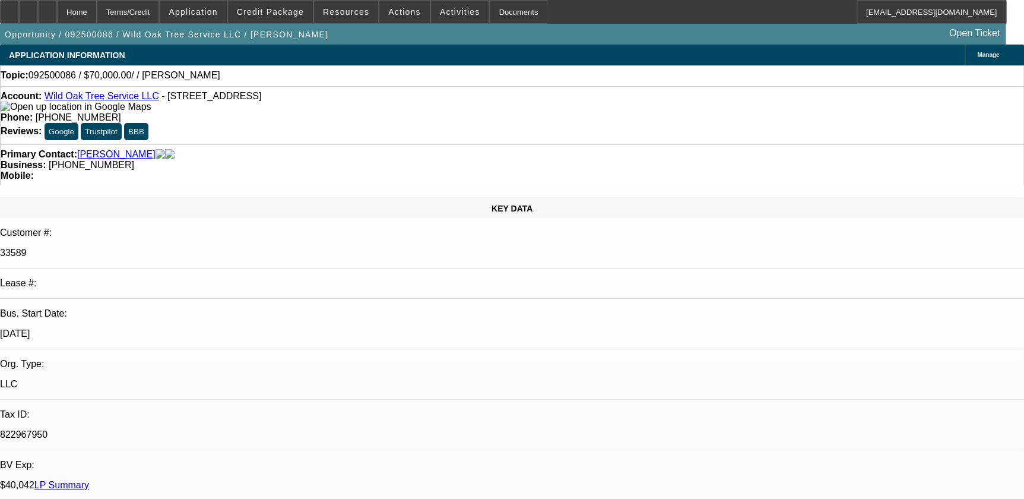
click at [52, 94] on div "Account: Wild Oak Tree Service LLC - 207 Grey Stone, Poteet, TX 78065" at bounding box center [512, 101] width 1023 height 21
drag, startPoint x: 52, startPoint y: 98, endPoint x: 148, endPoint y: 97, distance: 95.6
click at [148, 97] on div "Account: Wild Oak Tree Service LLC - 207 Grey Stone, Poteet, TX 78065" at bounding box center [512, 101] width 1023 height 21
drag, startPoint x: 148, startPoint y: 97, endPoint x: 132, endPoint y: 100, distance: 15.7
copy div "Wild Oak Tree Service LLC"
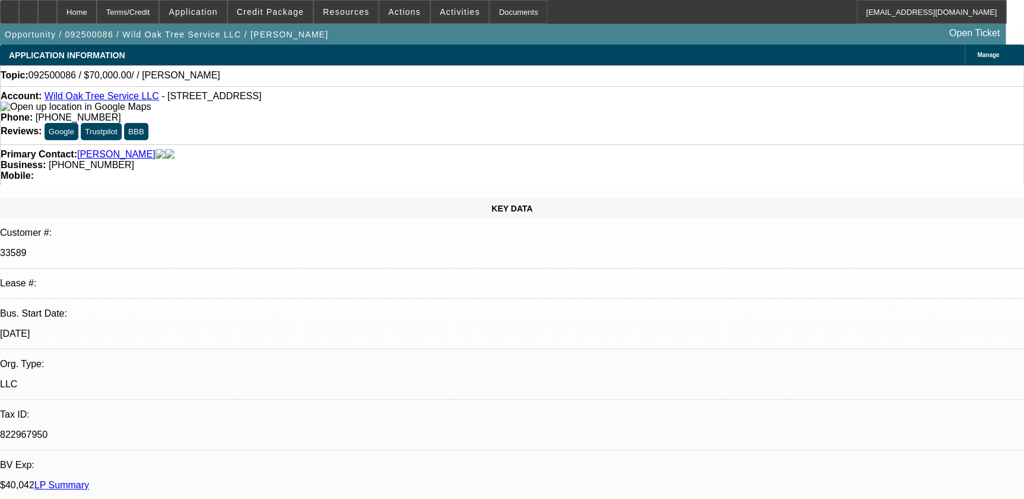
click at [38, 21] on div at bounding box center [28, 12] width 19 height 24
click at [38, 11] on div at bounding box center [28, 12] width 19 height 24
click at [391, 15] on span "Actions" at bounding box center [404, 12] width 33 height 10
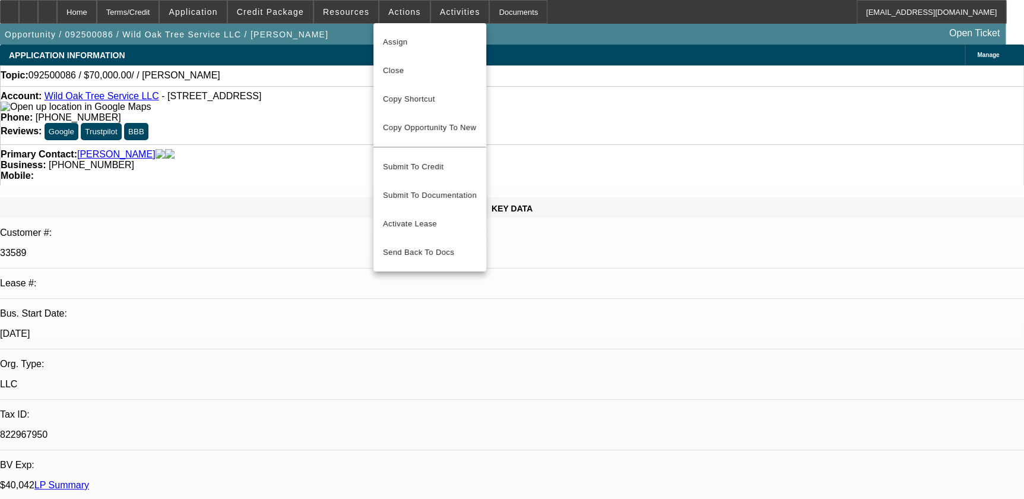
click at [442, 8] on div at bounding box center [512, 249] width 1024 height 499
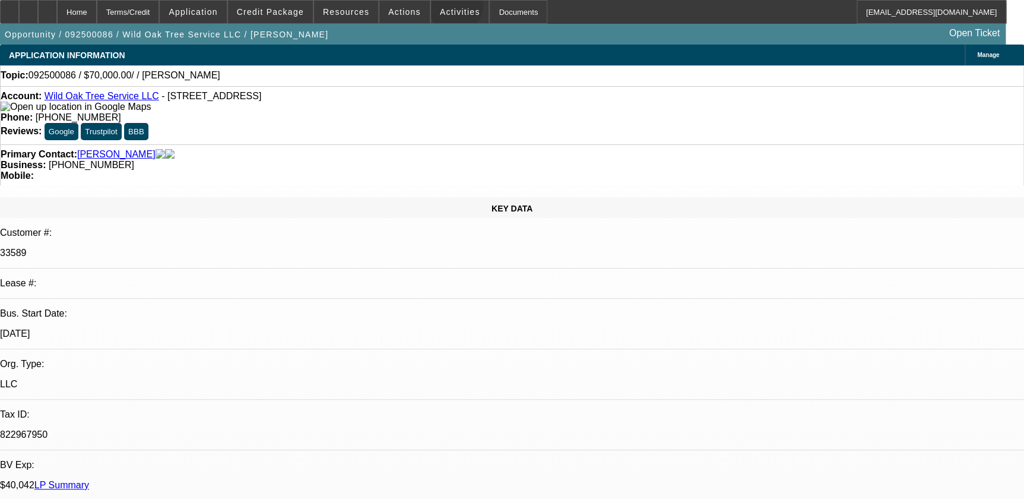
click at [442, 8] on span "Activities" at bounding box center [460, 12] width 40 height 10
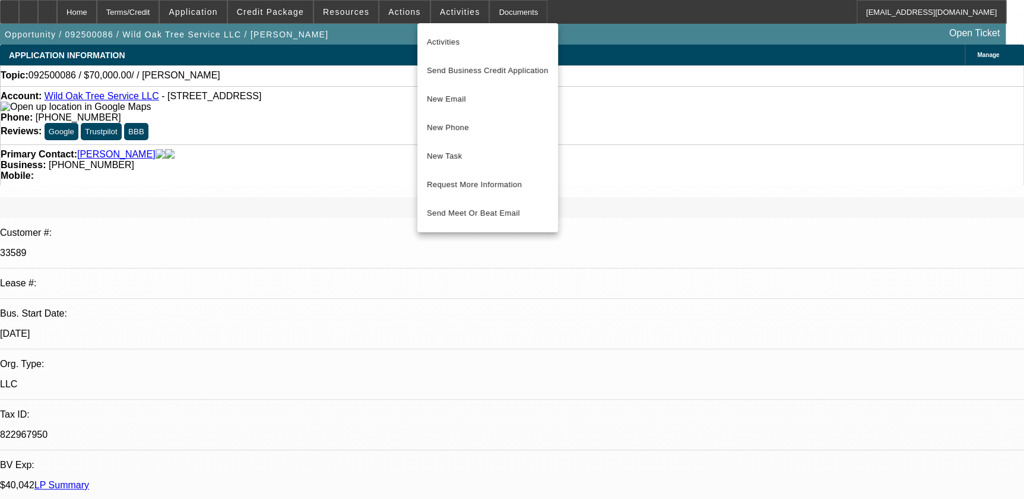
click at [408, 8] on div at bounding box center [512, 249] width 1024 height 499
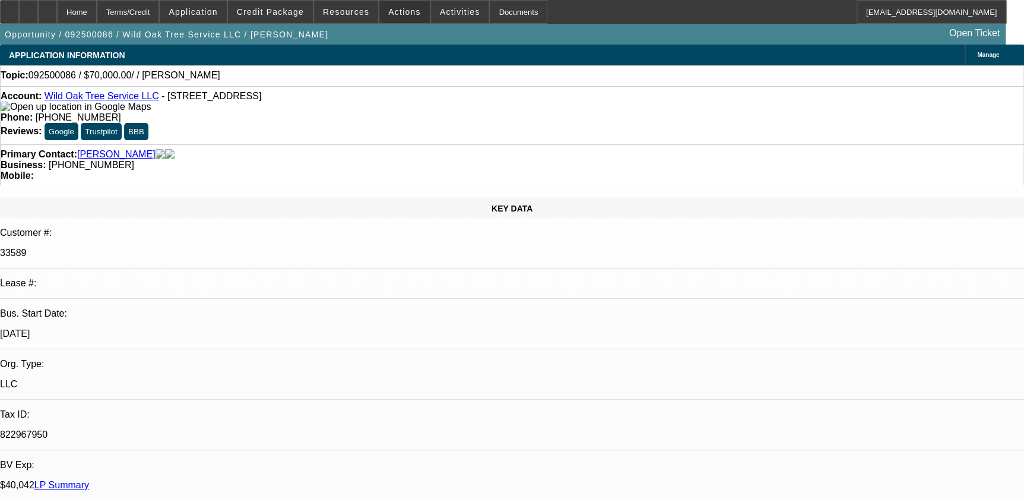
click at [408, 8] on span at bounding box center [404, 12] width 50 height 29
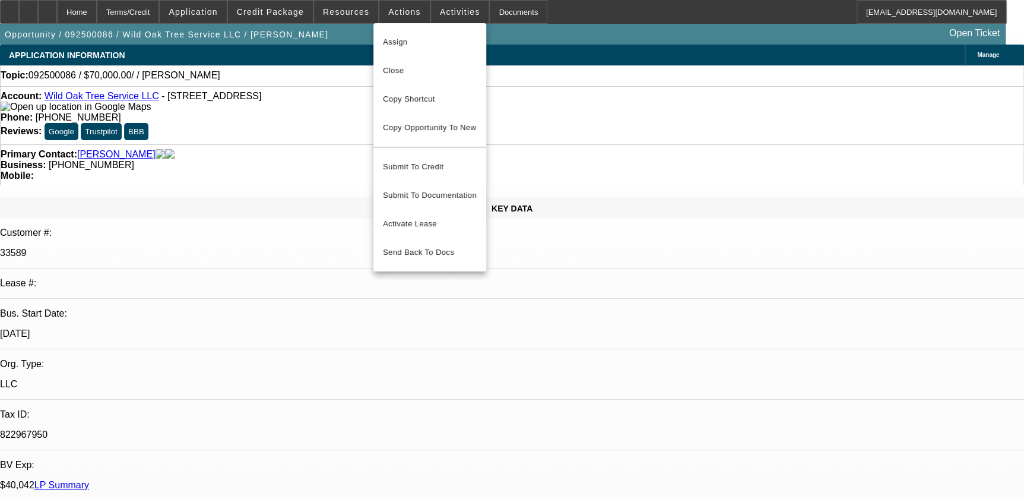
click at [451, 12] on div at bounding box center [512, 249] width 1024 height 499
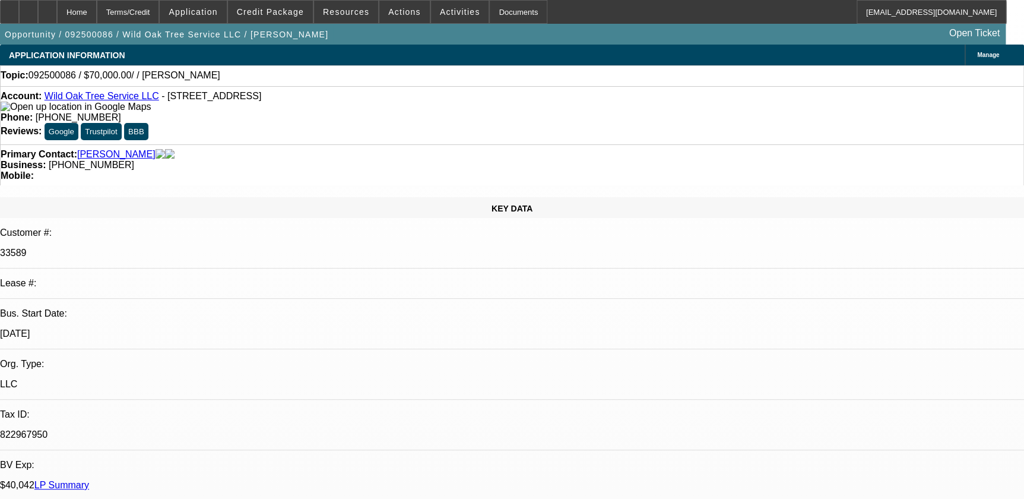
click at [451, 12] on span "Activities" at bounding box center [460, 12] width 40 height 10
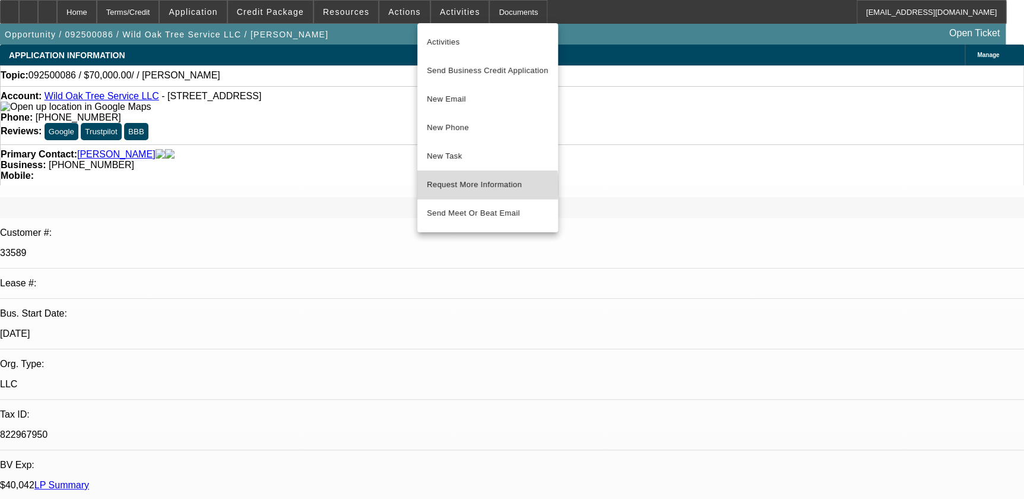
click at [457, 186] on span "Request More Information" at bounding box center [488, 185] width 122 height 14
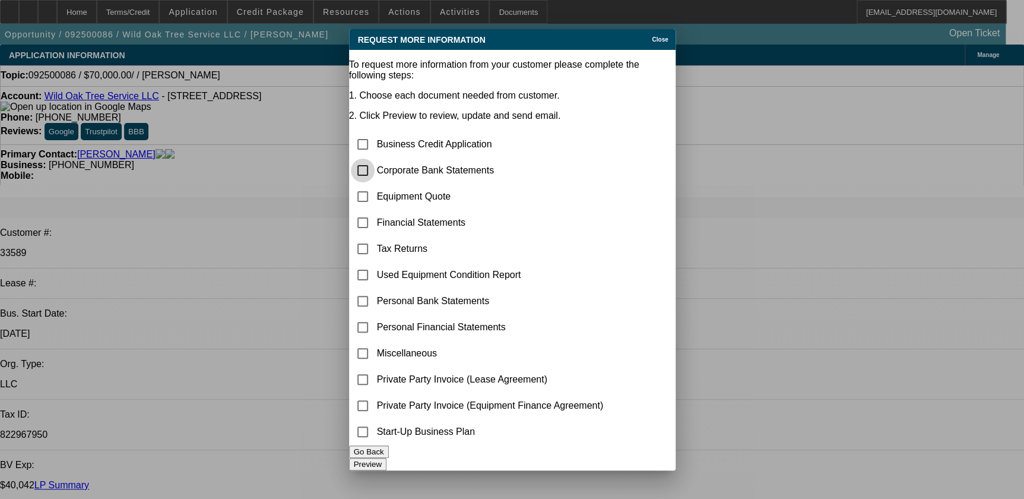
click at [375, 159] on input "checkbox" at bounding box center [363, 171] width 24 height 24
checkbox input "true"
click at [387, 458] on button "Preview" at bounding box center [367, 464] width 37 height 12
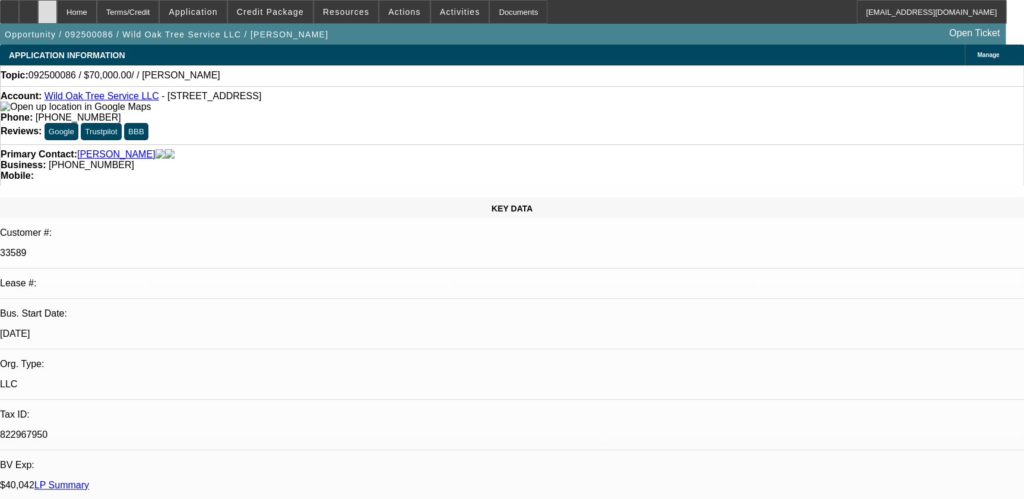
click at [57, 14] on div at bounding box center [47, 12] width 19 height 24
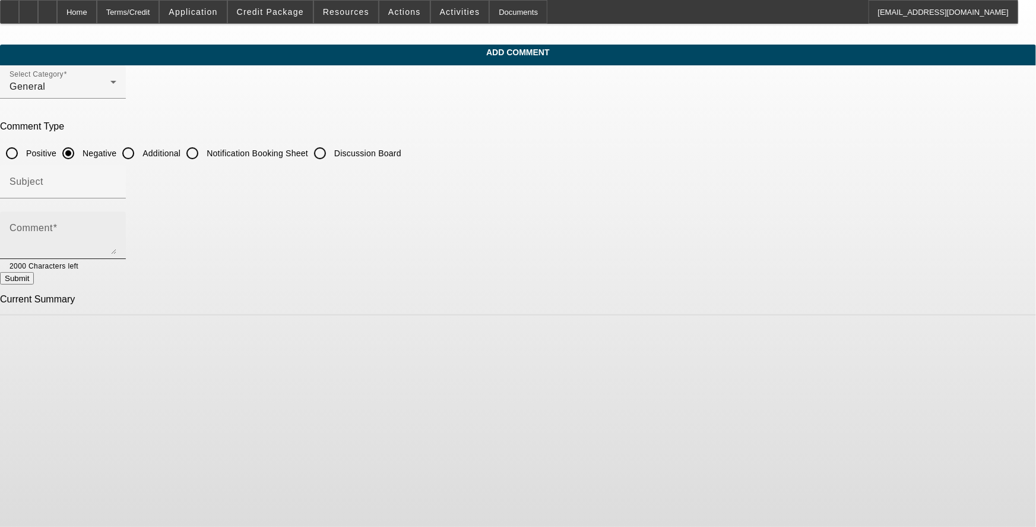
click at [116, 231] on textarea "Comment" at bounding box center [63, 240] width 107 height 29
paste textarea "wants either a pickup truck to hauler his chipper or a brand new big chipper be…"
type textarea "wants either a pickup truck to hauler his chipper or a brand new big chipper be…"
click at [140, 151] on input "Additional" at bounding box center [128, 153] width 24 height 24
radio input "true"
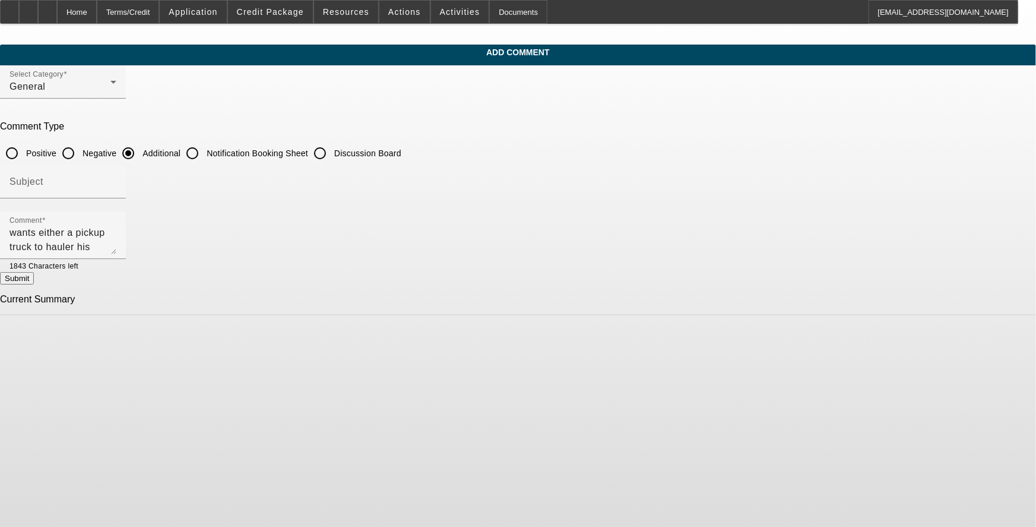
click at [34, 278] on button "Submit" at bounding box center [17, 278] width 34 height 12
radio input "true"
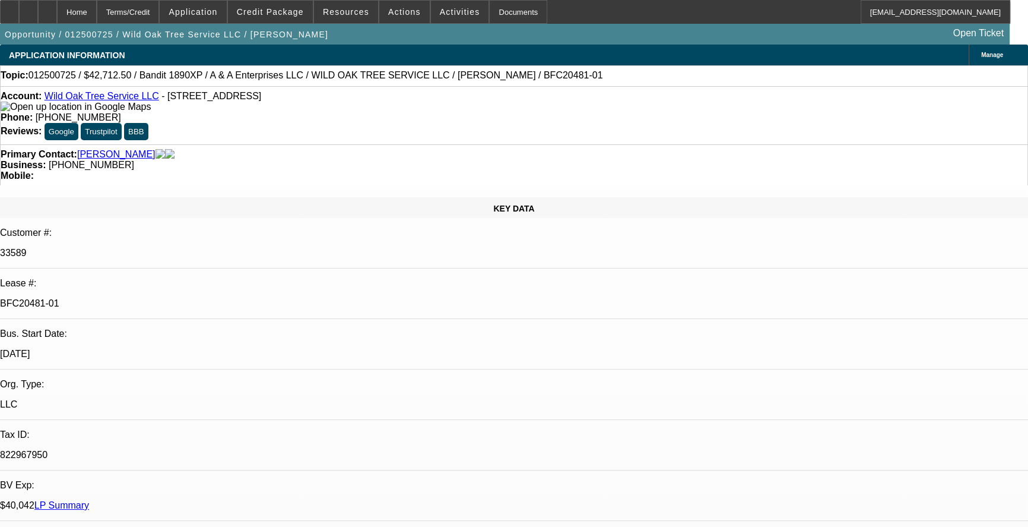
select select "0"
select select "2"
select select "0.1"
select select "0"
select select "2"
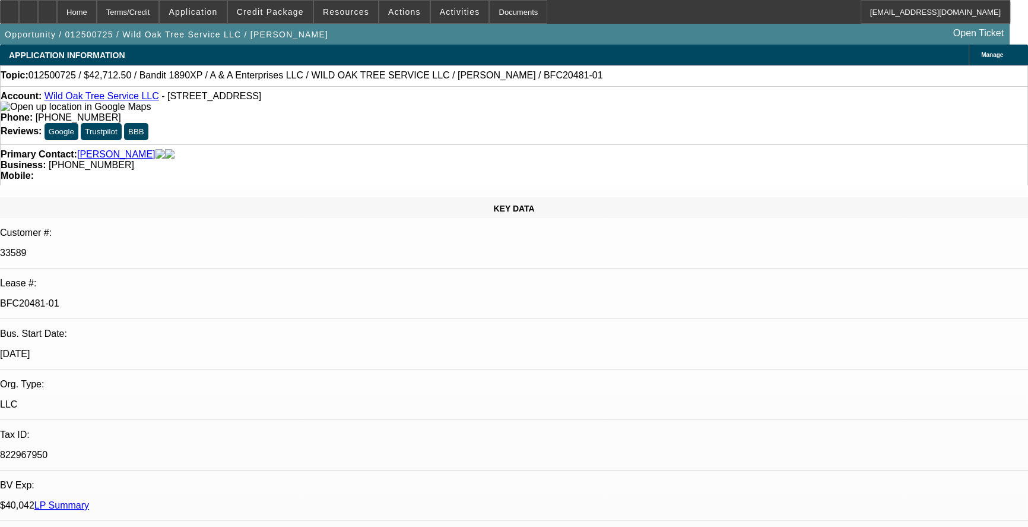
select select "0.1"
select select "0"
select select "2"
select select "0.1"
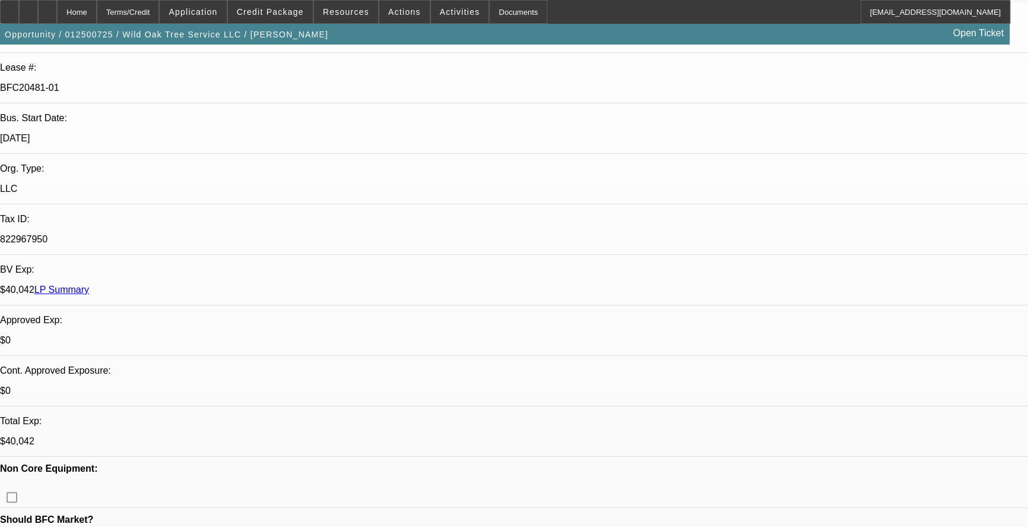
select select "1"
select select "2"
select select "4"
select select "1"
select select "2"
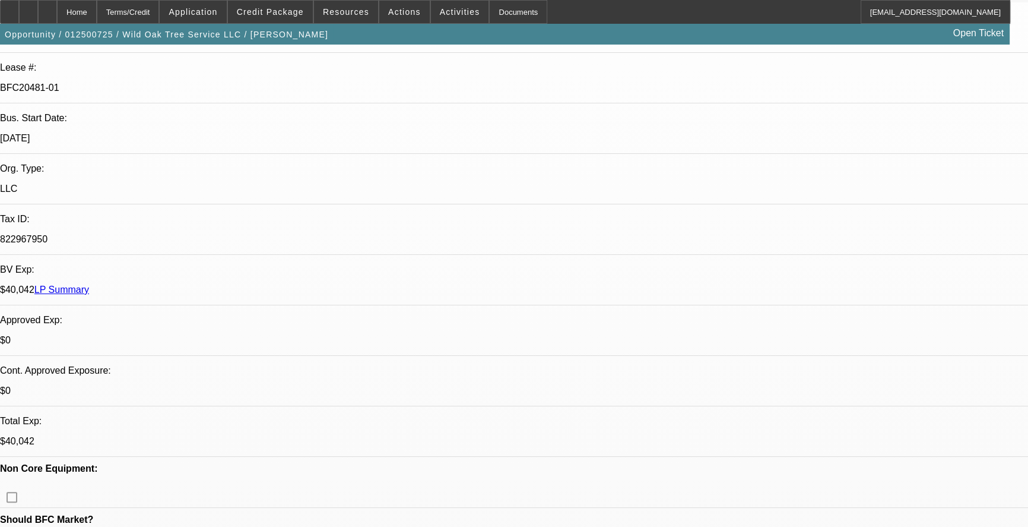
select select "4"
select select "1"
select select "2"
select select "4"
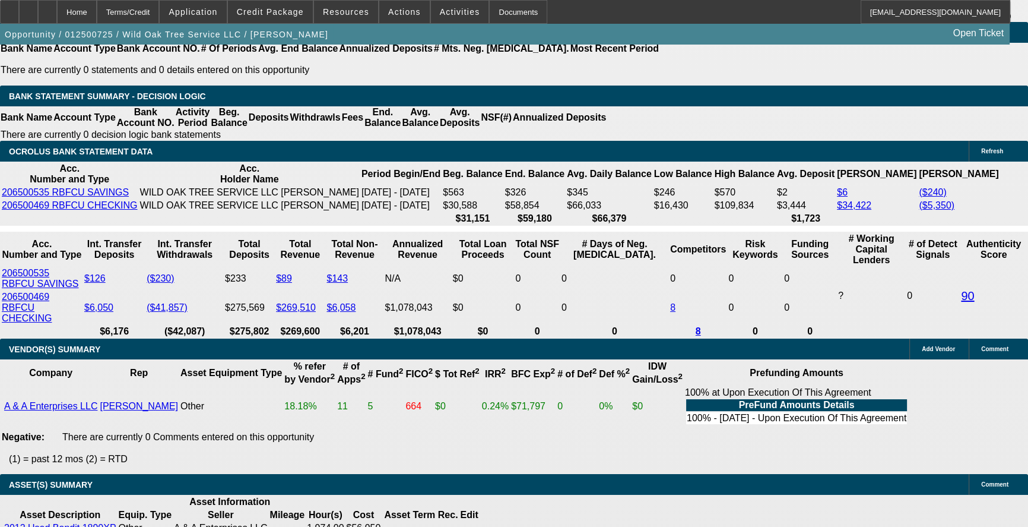
scroll to position [2321, 0]
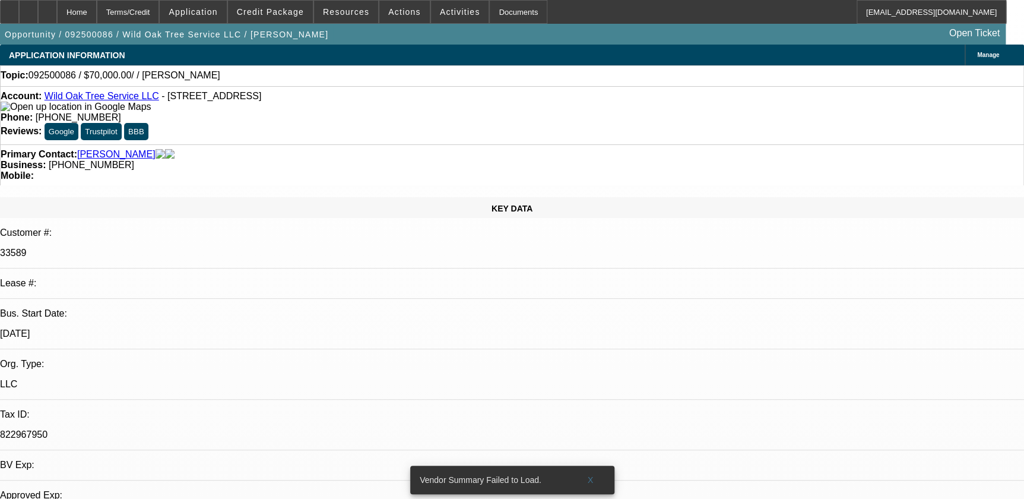
select select "0"
select select "2"
select select "0.1"
select select "1"
select select "2"
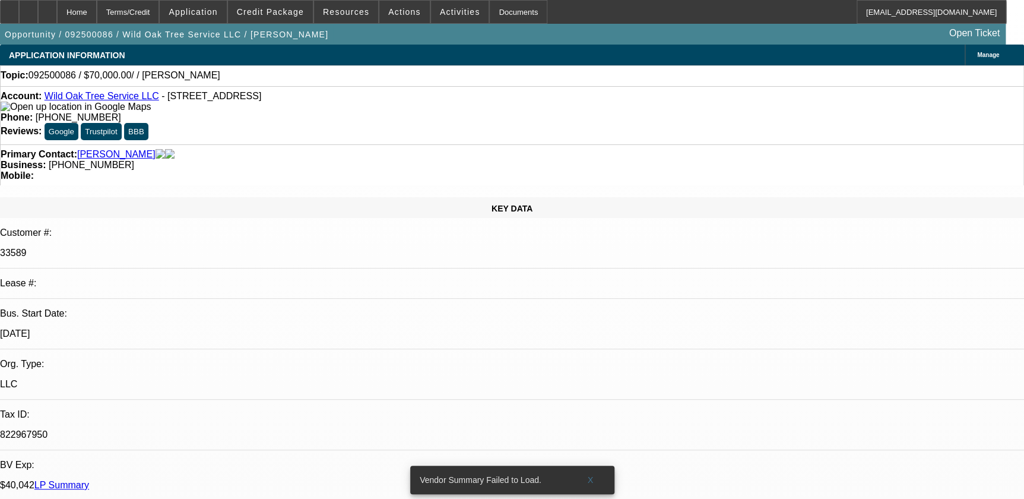
select select "4"
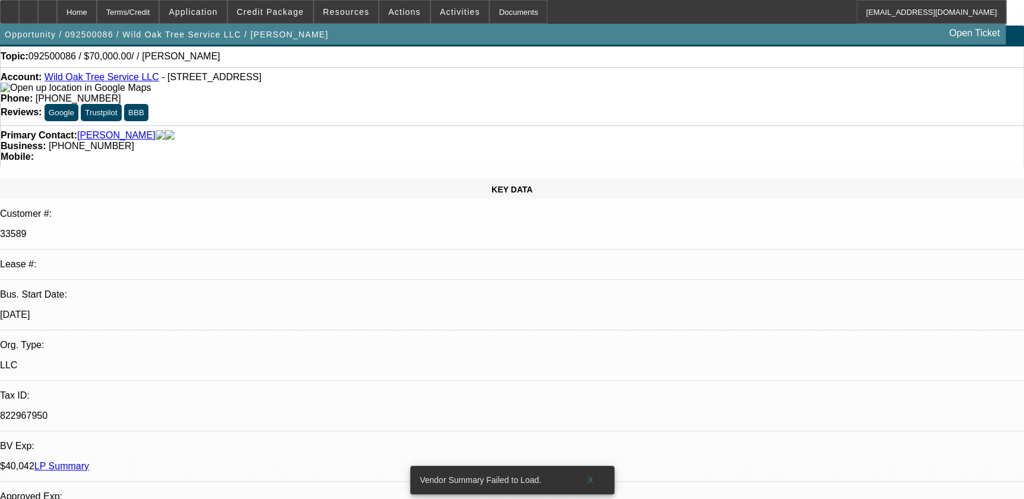
scroll to position [21, 0]
